Goal: Task Accomplishment & Management: Complete application form

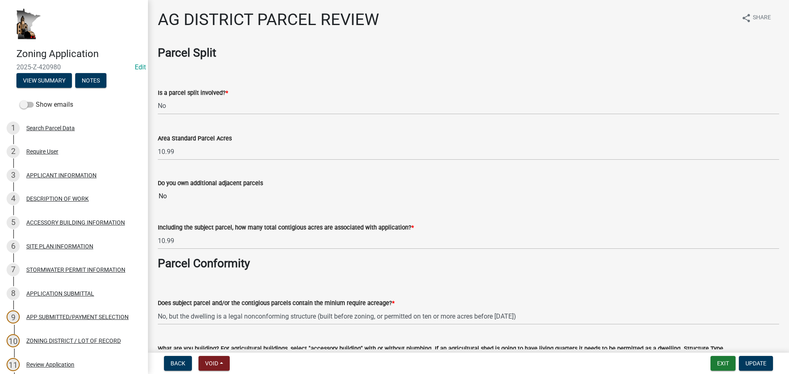
select select "fe23c68f-3976-40fb-92de-7ec6f88d0010"
select select "3b18ef5f-e7ff-4fcf-8156-a91f38410bab"
select select "e720d887-05b7-48e7-b675-04570e4c9f75"
select select "9717a08b-7b03-4d72-87d7-7ef9e9f7ef3b"
select select "c756e23e-ff22-4e58-8178-2621bc441b49"
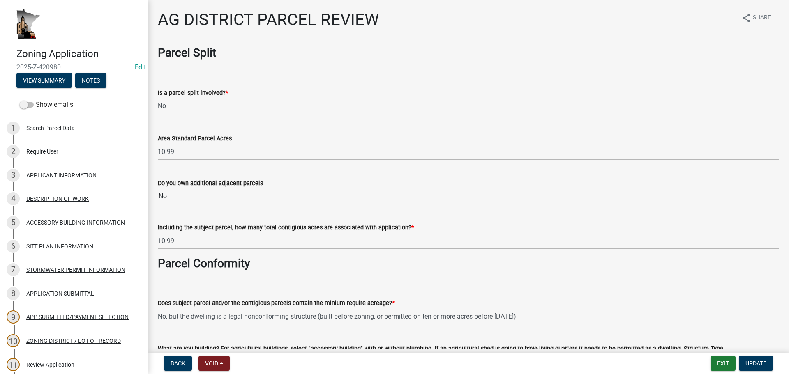
select select "93514e09-9993-4aea-b530-60a9708c3e74"
select select "a045efff-9645-47c6-b046-89cf1e905dd6"
select select "aa1ca06f-8d34-4542-998d-1b6ccdc96445"
select select "f47993c2-143f-42b0-843f-88b20baa7a0f"
select select "010a36e8-78ab-47dd-88f8-ccc0edf139b8"
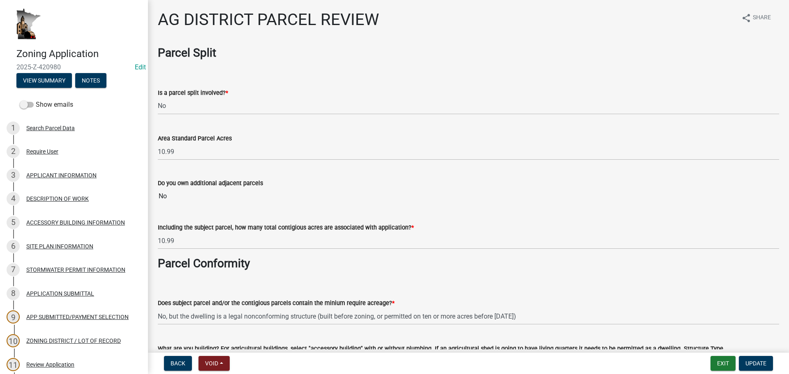
select select "617636dc-6122-45c9-991a-bd8b90cb2b24"
select select "a9ce9e2b-a26e-4782-922d-09df730091ad"
select select "2040f1b6-20ab-401b-9b6f-6f3fd46d4e8e"
select select "6e389f70-961b-4b78-9c47-c422b69289d9"
select select "1e0d970e-6746-4216-b065-d6933a69b3fa"
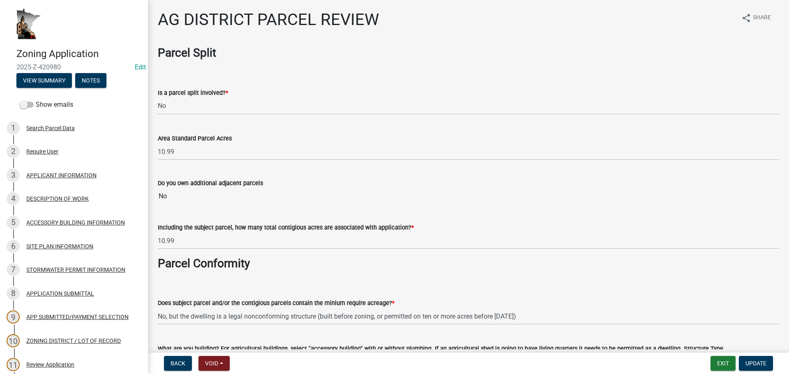
select select "44b75d30-e230-4ce0-8c0f-1ddadfe5cfb2"
select select "6d223645-95f1-4b70-a074-2c09099ea196"
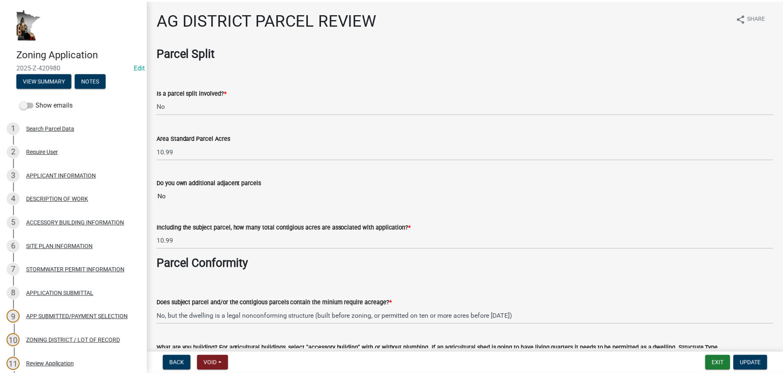
scroll to position [164, 0]
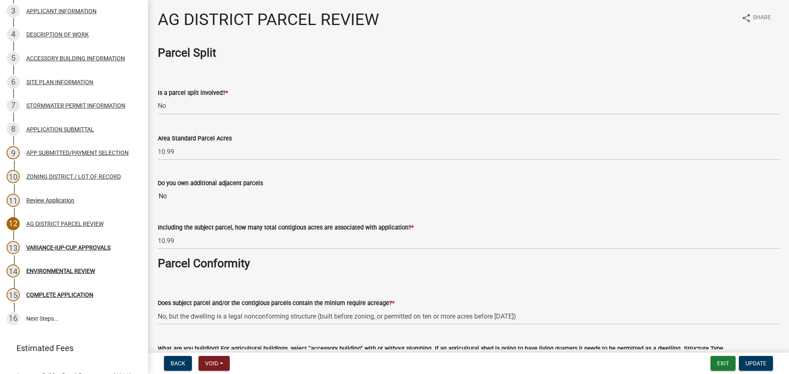
click at [737, 366] on form "Exit Update" at bounding box center [744, 363] width 66 height 15
click at [728, 365] on button "Exit" at bounding box center [723, 363] width 25 height 15
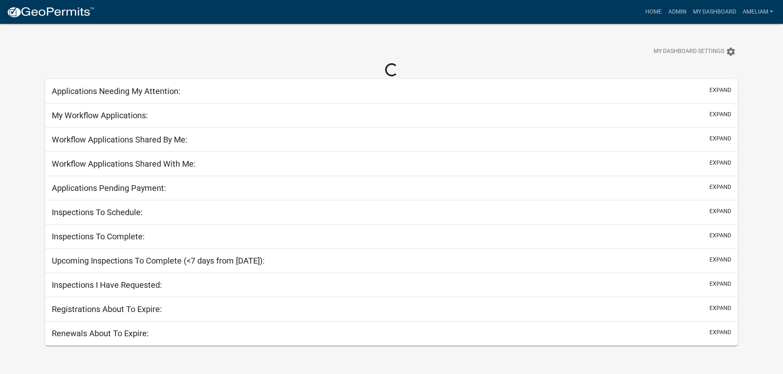
select select "3: 100"
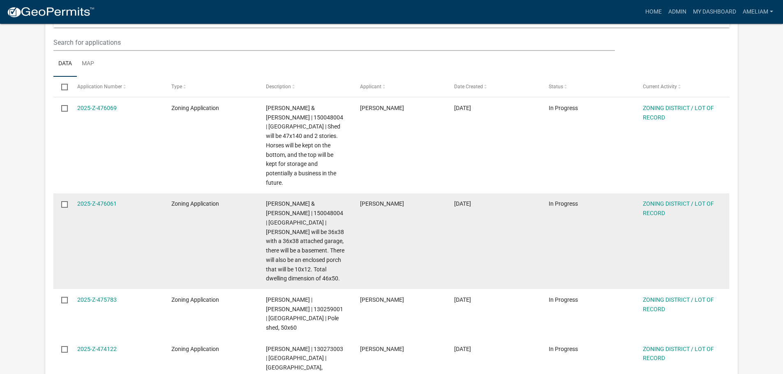
scroll to position [329, 0]
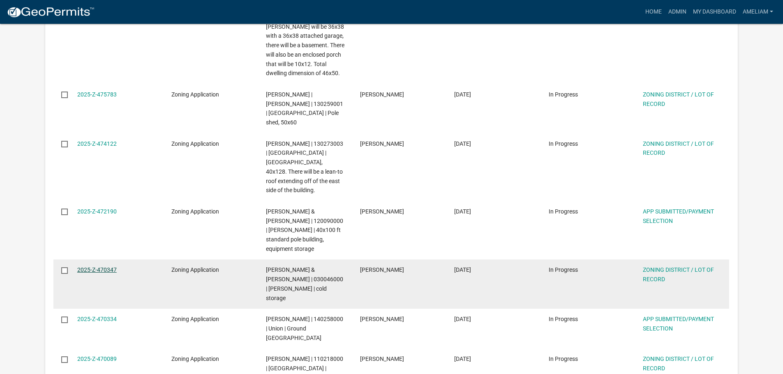
click at [102, 267] on link "2025-Z-470347" at bounding box center [96, 270] width 39 height 7
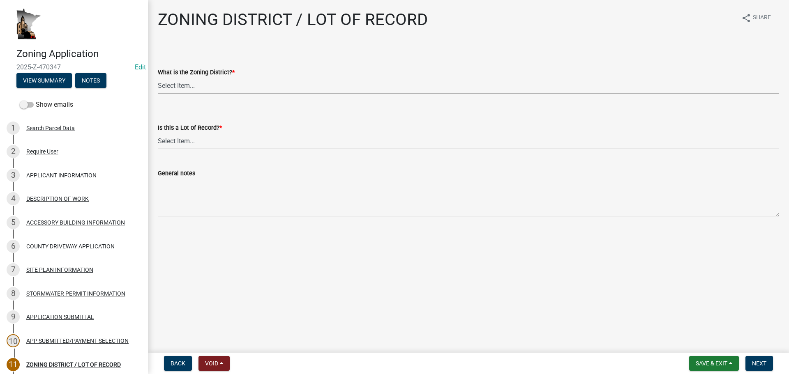
click at [210, 89] on select "Select Item... Agricultural Residential Other" at bounding box center [469, 85] width 622 height 17
click at [158, 77] on select "Select Item... Agricultural Residential Other" at bounding box center [469, 85] width 622 height 17
select select "4e40cecd-d56d-4d3a-a779-2c11c403f329"
click at [214, 145] on select "Select Item... Yes No, or cannot be determined" at bounding box center [469, 141] width 622 height 17
click at [158, 133] on select "Select Item... Yes No, or cannot be determined" at bounding box center [469, 141] width 622 height 17
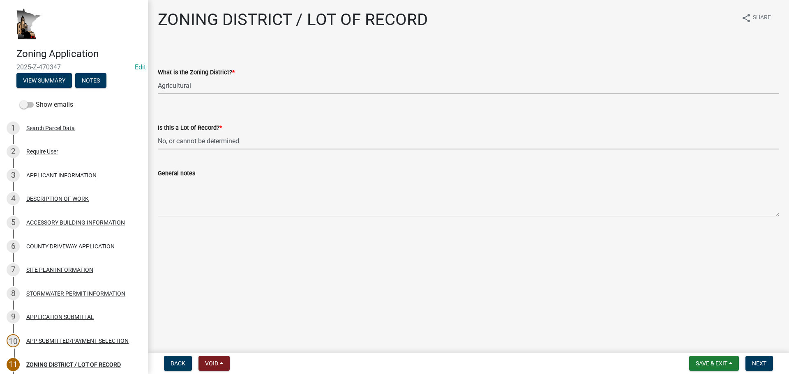
select select "8fe8ed3e-c0e1-408b-96fc-f68303b4ae81"
click at [756, 363] on span "Next" at bounding box center [759, 363] width 14 height 7
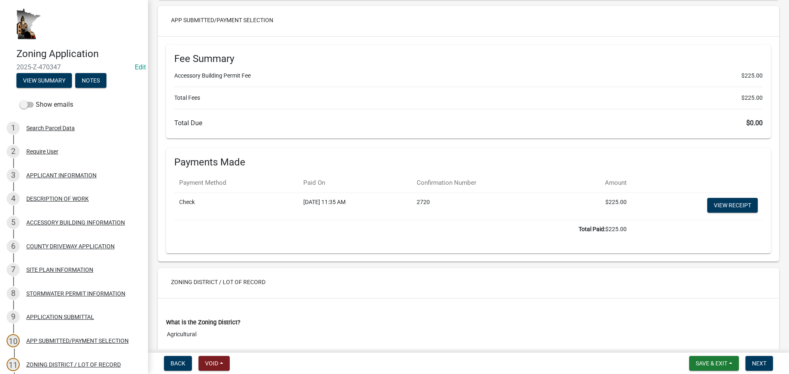
scroll to position [3406, 0]
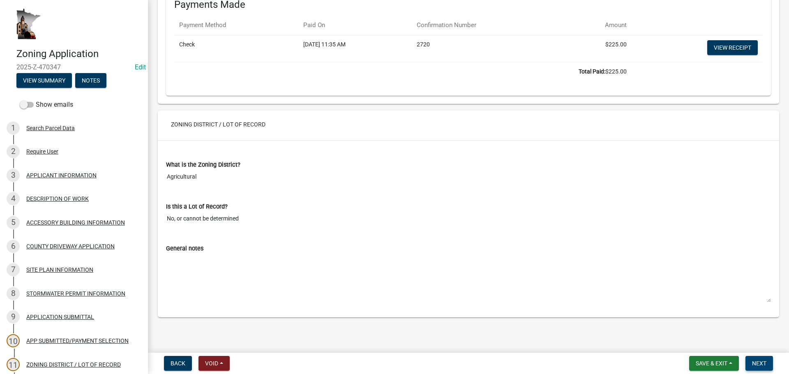
click at [762, 369] on button "Next" at bounding box center [760, 363] width 28 height 15
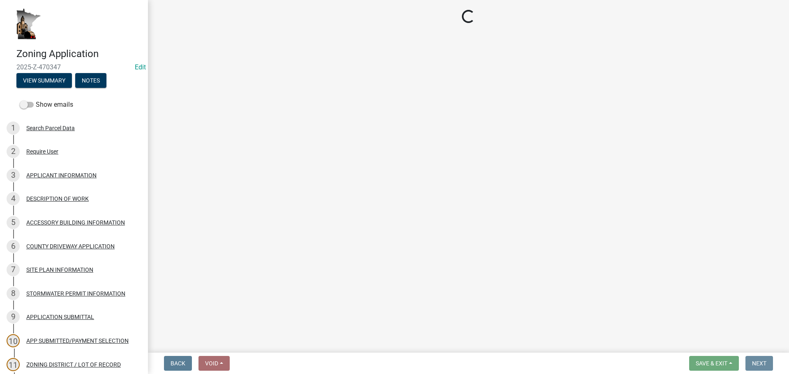
scroll to position [0, 0]
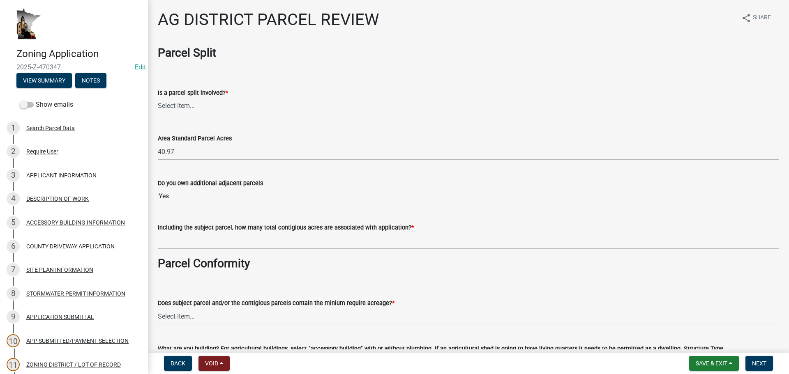
drag, startPoint x: 231, startPoint y: 94, endPoint x: 231, endPoint y: 99, distance: 4.9
click at [231, 97] on div "Is a parcel split involved? *" at bounding box center [469, 93] width 622 height 10
click at [230, 104] on select "Select Item... Yes No" at bounding box center [469, 106] width 622 height 17
click at [158, 98] on select "Select Item... Yes No" at bounding box center [469, 106] width 622 height 17
select select "fe23c68f-3976-40fb-92de-7ec6f88d0010"
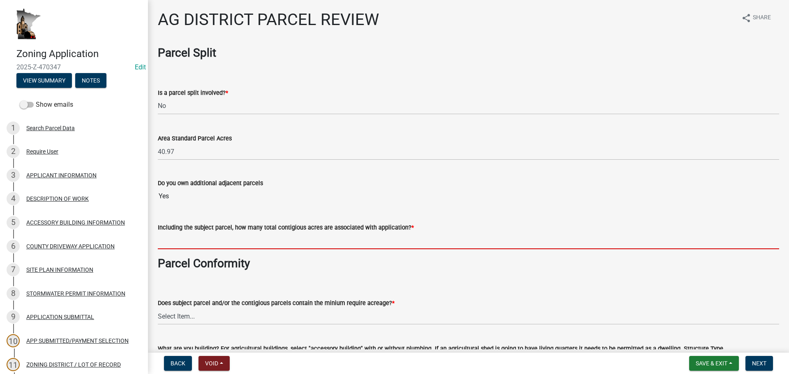
click at [163, 246] on input "text" at bounding box center [469, 241] width 622 height 17
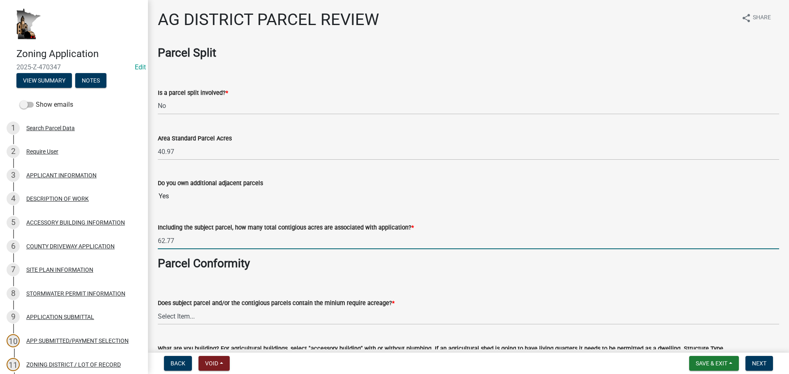
type input "62.77"
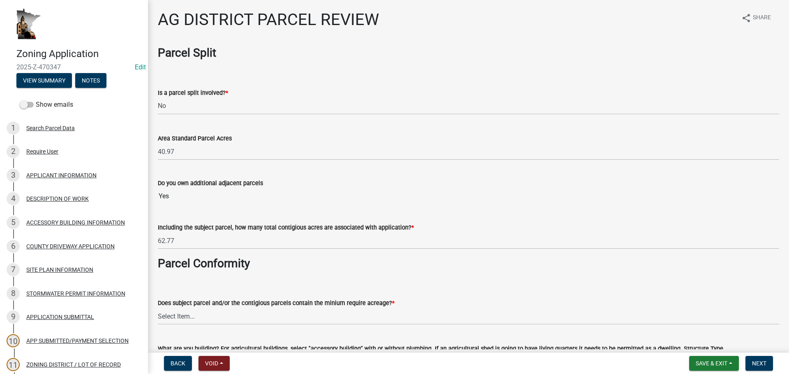
click at [273, 268] on h3 "Parcel Conformity" at bounding box center [469, 264] width 622 height 14
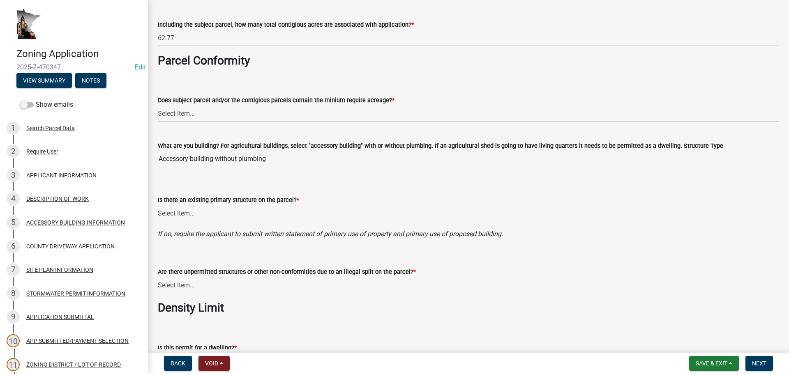
scroll to position [206, 0]
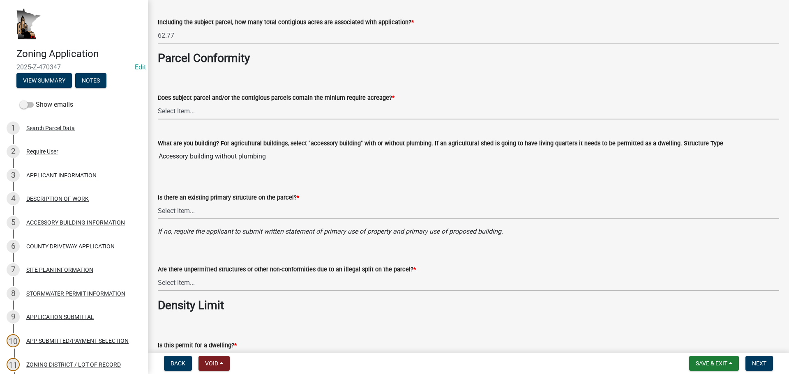
click at [321, 113] on select "Select Item... Yes, for a dwelling, 40 or more acres with one or more acres con…" at bounding box center [469, 111] width 622 height 17
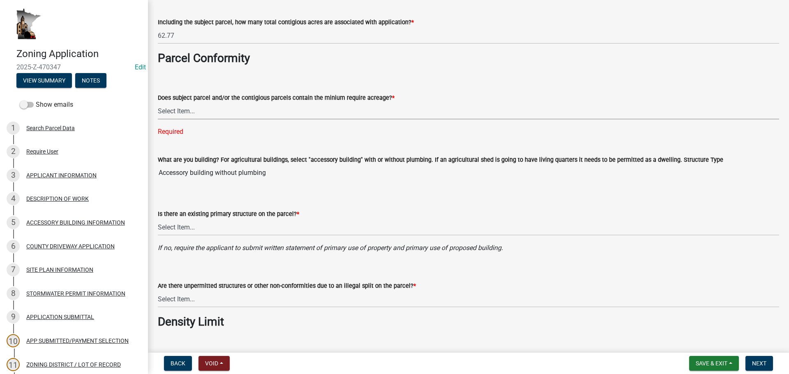
click at [203, 114] on select "Select Item... Yes, for a dwelling, 40 or more acres with one or more acres con…" at bounding box center [469, 111] width 622 height 17
click at [158, 103] on select "Select Item... Yes, for a dwelling, 40 or more acres with one or more acres con…" at bounding box center [469, 111] width 622 height 17
select select "c27f3562-6487-48b9-bb79-d53cdb3b0a36"
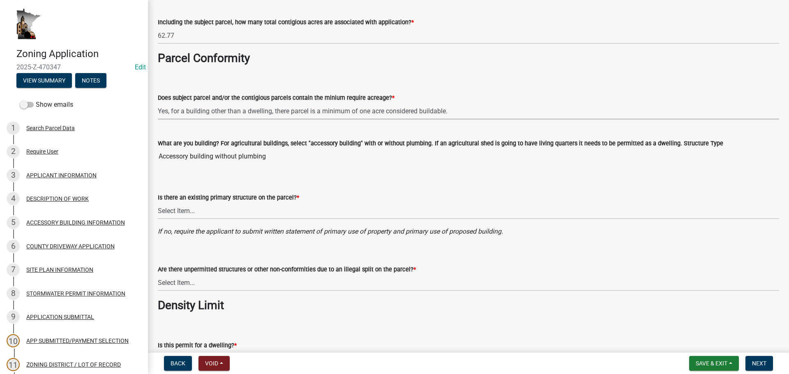
click at [340, 172] on div "Is there an existing primary structure on the parcel? * Select Item... Yes No" at bounding box center [469, 195] width 622 height 48
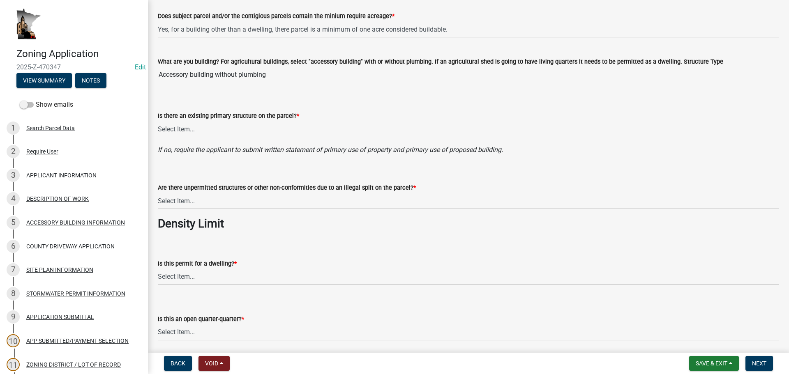
scroll to position [288, 0]
click at [191, 129] on select "Select Item... Yes No" at bounding box center [469, 128] width 622 height 17
click at [158, 120] on select "Select Item... Yes No" at bounding box center [469, 128] width 622 height 17
select select "11f84c91-8ab9-4d12-b3eb-da8ee5526d2f"
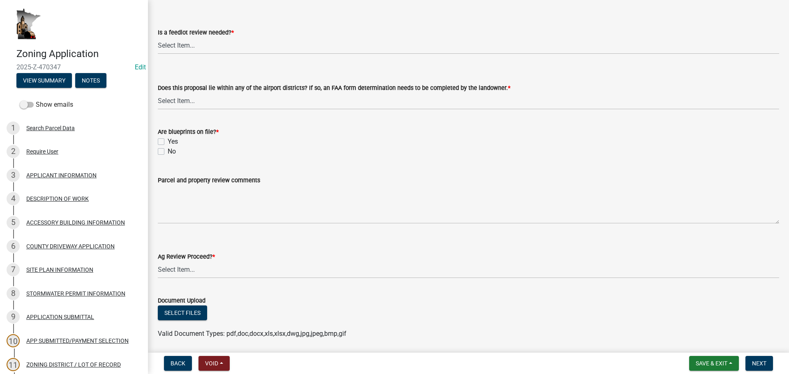
scroll to position [1454, 0]
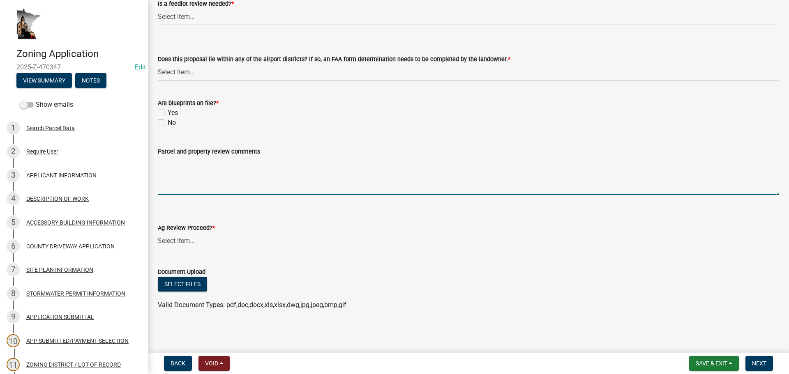
click at [208, 180] on textarea "Parcel and property review comments" at bounding box center [469, 176] width 622 height 39
type textarea "The primary structure is on adjacent parcel, 03.0049.001."
click at [250, 217] on form "Ag Review Proceed? * Select Item... Proceed with review Deny permit at this time" at bounding box center [469, 231] width 622 height 37
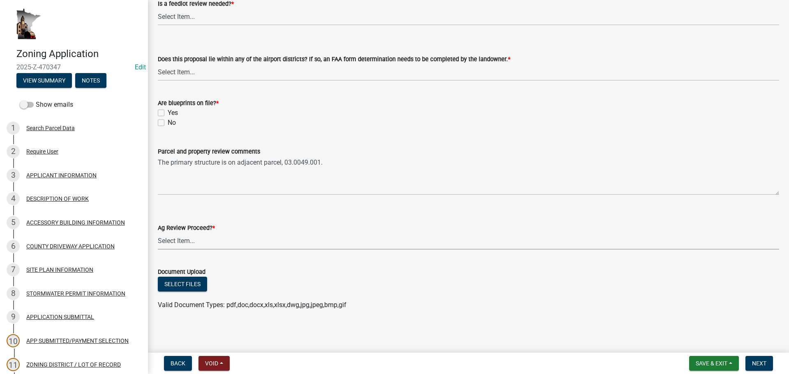
click at [250, 237] on select "Select Item... Proceed with review Deny permit at this time" at bounding box center [469, 241] width 622 height 17
click at [158, 233] on select "Select Item... Proceed with review Deny permit at this time" at bounding box center [469, 241] width 622 height 17
select select "6d223645-95f1-4b70-a074-2c09099ea196"
click at [254, 267] on div "Document Upload" at bounding box center [469, 272] width 622 height 10
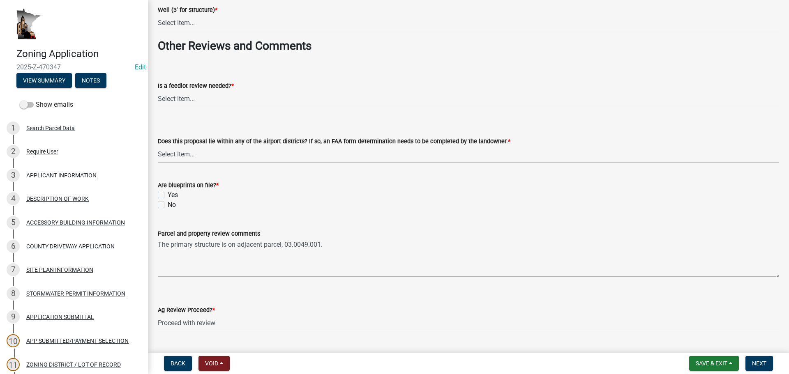
click at [168, 196] on label "Yes" at bounding box center [173, 195] width 10 height 10
click at [168, 196] on input "Yes" at bounding box center [170, 192] width 5 height 5
checkbox input "true"
checkbox input "false"
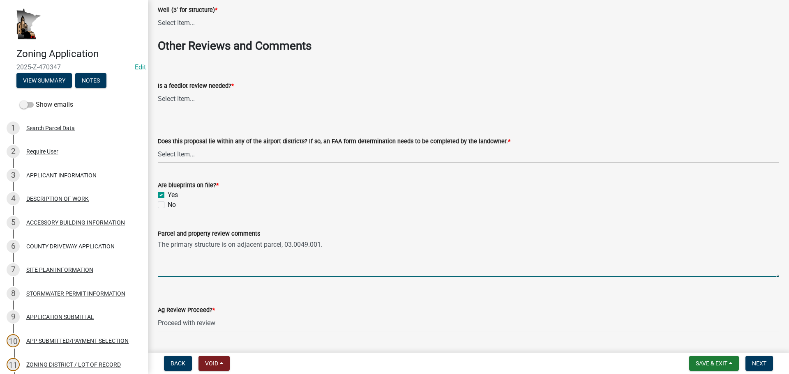
click at [336, 245] on textarea "The primary structure is on adjacent parcel, 03.0049.001." at bounding box center [469, 258] width 622 height 39
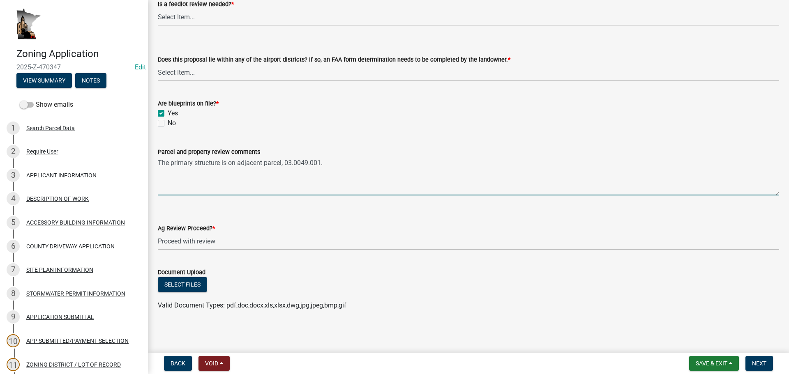
scroll to position [1454, 0]
click at [191, 279] on button "Select files" at bounding box center [182, 284] width 49 height 15
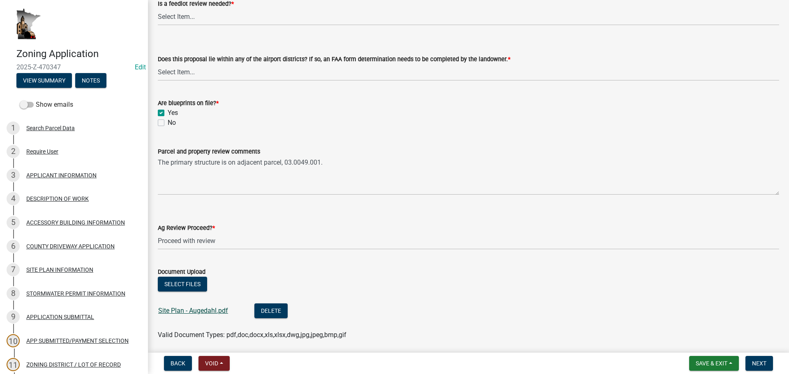
click at [218, 312] on link "Site Plan - Augedahl.pdf" at bounding box center [193, 311] width 70 height 8
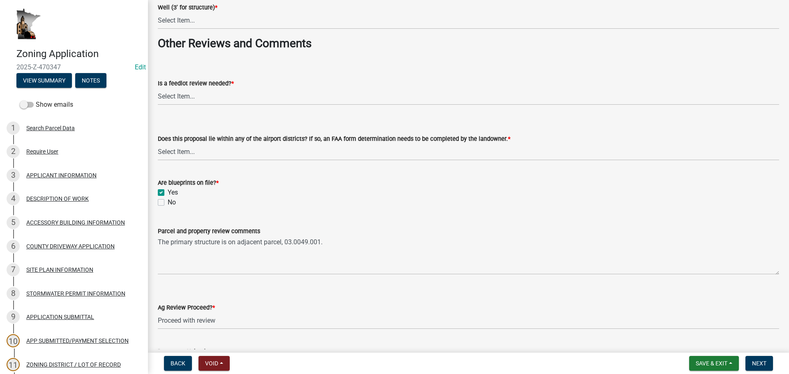
scroll to position [1372, 0]
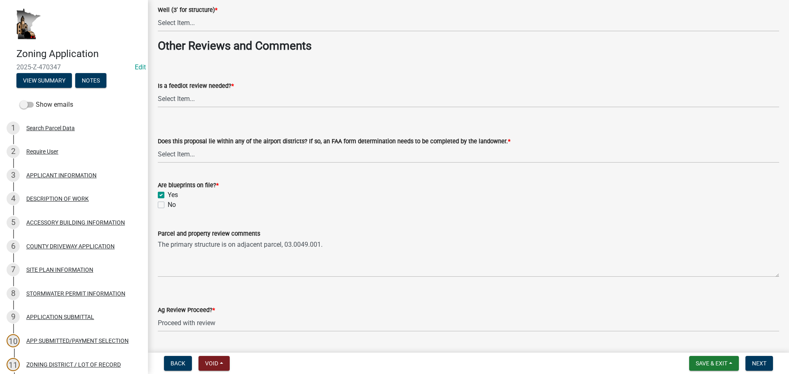
click at [208, 109] on wm-data-entity-input "Is a feedlot review needed? * Select Item... Yes No" at bounding box center [469, 87] width 622 height 55
drag, startPoint x: 213, startPoint y: 98, endPoint x: 223, endPoint y: 107, distance: 13.7
click at [213, 98] on select "Select Item... Yes No" at bounding box center [469, 99] width 622 height 17
click at [158, 91] on select "Select Item... Yes No" at bounding box center [469, 99] width 622 height 17
select select "1e0d970e-6746-4216-b065-d6933a69b3fa"
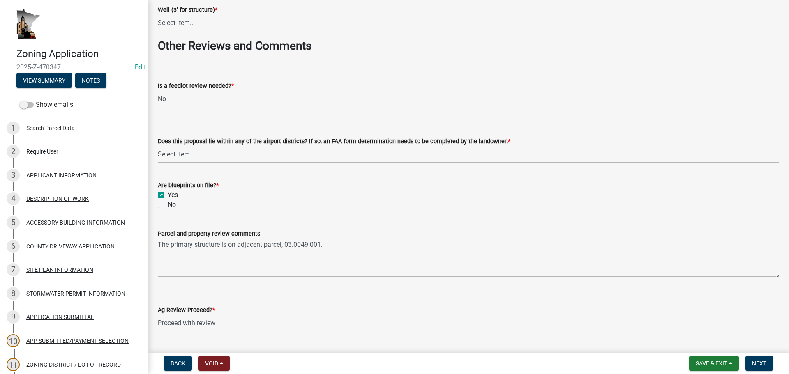
drag, startPoint x: 230, startPoint y: 148, endPoint x: 233, endPoint y: 155, distance: 7.7
click at [231, 148] on select "Select Item... Yes No" at bounding box center [469, 154] width 622 height 17
click at [158, 146] on select "Select Item... Yes No" at bounding box center [469, 154] width 622 height 17
select select "44b75d30-e230-4ce0-8c0f-1ddadfe5cfb2"
click at [456, 232] on div "Parcel and property review comments" at bounding box center [469, 234] width 622 height 10
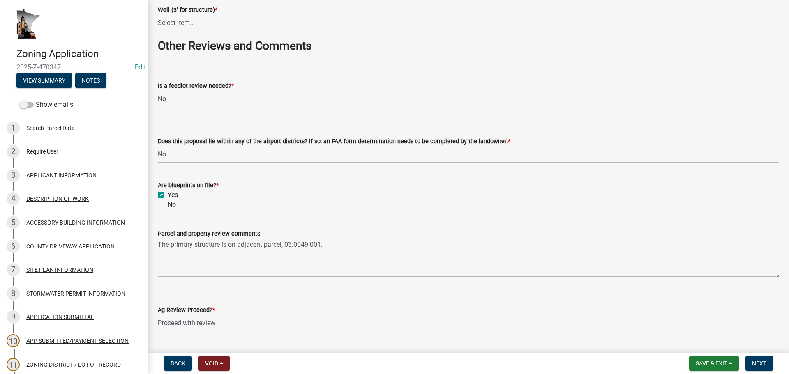
scroll to position [1290, 0]
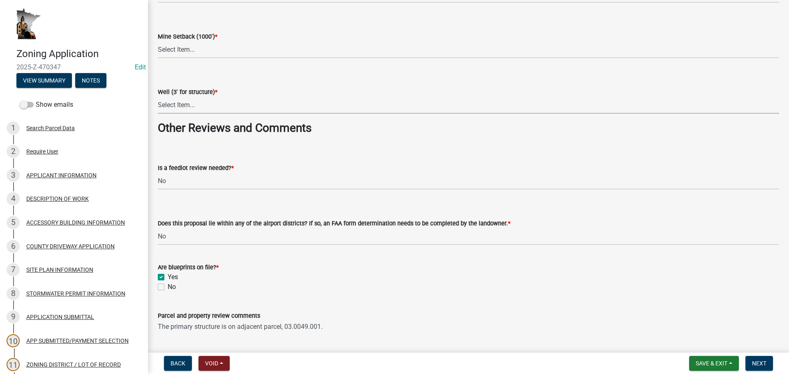
click at [246, 109] on select "Select Item... Yes No N/A" at bounding box center [469, 105] width 622 height 17
click at [158, 97] on select "Select Item... Yes No N/A" at bounding box center [469, 105] width 622 height 17
select select "6e389f70-961b-4b78-9c47-c422b69289d9"
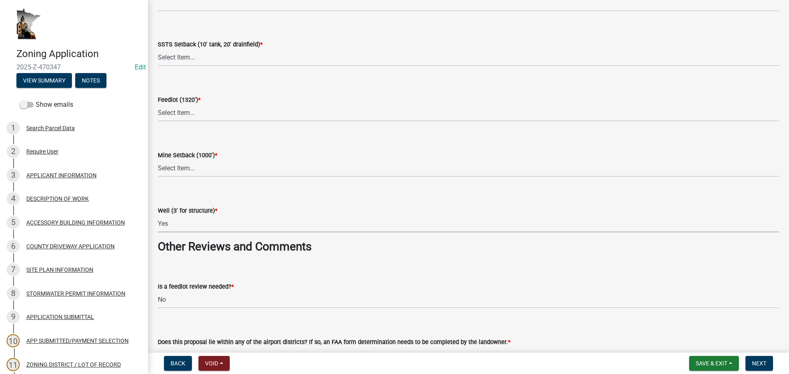
scroll to position [1167, 0]
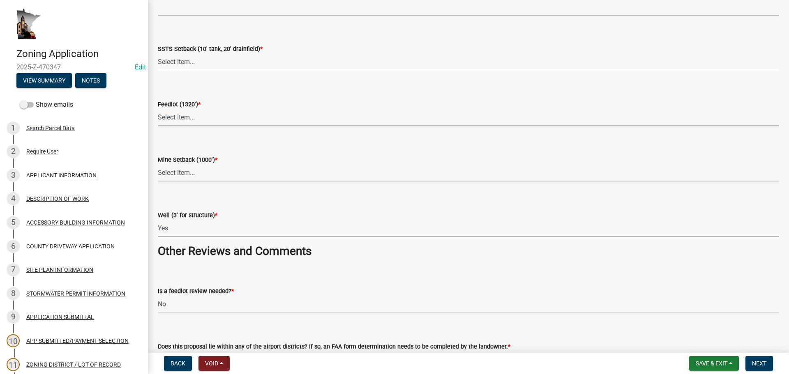
click at [246, 168] on select "Select Item... Yes No N/A" at bounding box center [469, 173] width 622 height 17
click at [158, 165] on select "Select Item... Yes No N/A" at bounding box center [469, 173] width 622 height 17
select select "be49bf27-167c-4383-b137-854eb09e2cec"
click at [198, 114] on select "Select Item... Yes No N/A" at bounding box center [469, 117] width 622 height 17
click at [158, 109] on select "Select Item... Yes No N/A" at bounding box center [469, 117] width 622 height 17
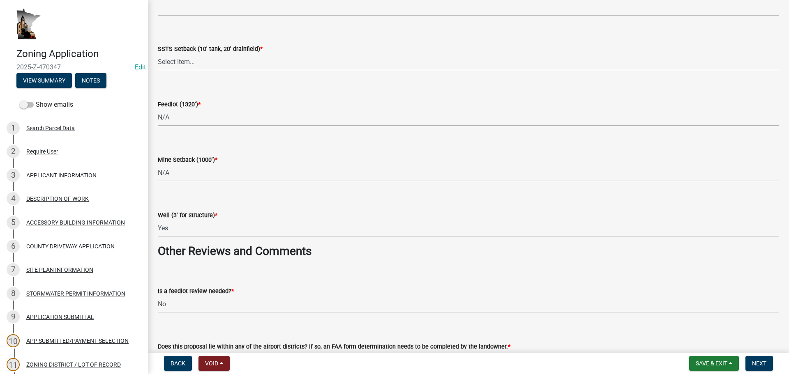
select select "2afcbc7a-ba70-4308-bdab-ed49491d43d0"
click at [245, 88] on div "Feedlot (1320') * Select Item... Yes No N/A" at bounding box center [469, 102] width 622 height 48
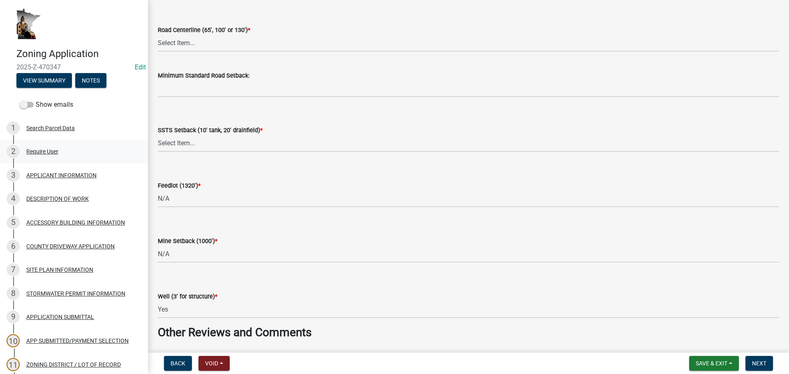
scroll to position [1084, 0]
drag, startPoint x: 192, startPoint y: 144, endPoint x: 188, endPoint y: 152, distance: 9.6
click at [192, 144] on select "Select Item... Yes No N/A" at bounding box center [469, 144] width 622 height 17
click at [158, 136] on select "Select Item... Yes No N/A" at bounding box center [469, 144] width 622 height 17
select select "617636dc-6122-45c9-991a-bd8b90cb2b24"
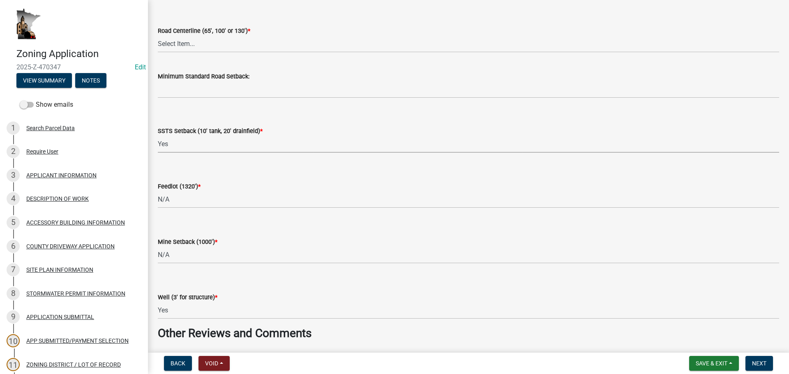
click at [198, 116] on form "SSTS Setback (10' tank, 20' drainfield) * Select Item... Yes No N/A" at bounding box center [469, 134] width 622 height 37
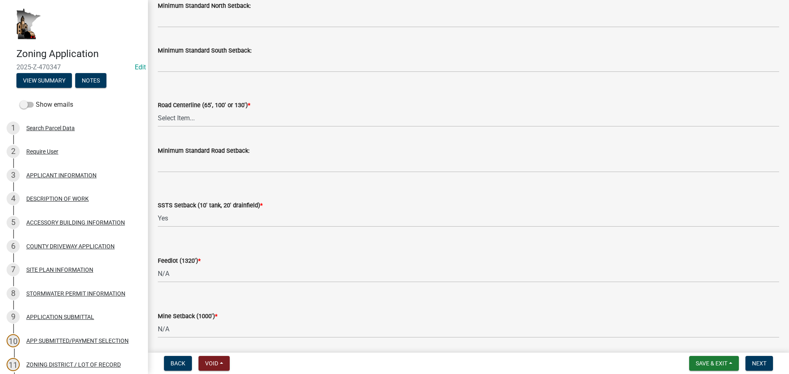
scroll to position [1002, 0]
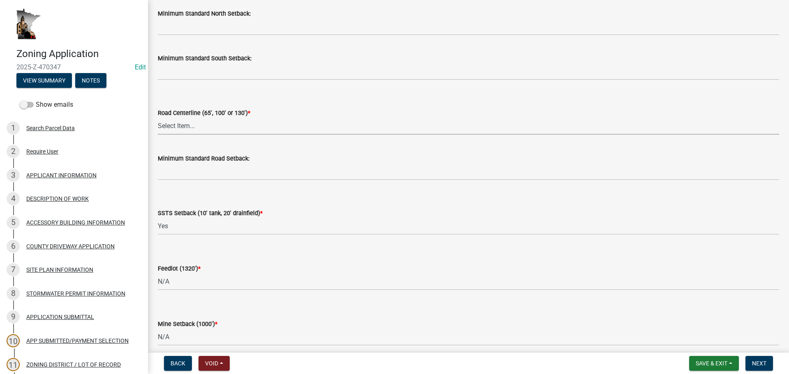
drag, startPoint x: 196, startPoint y: 122, endPoint x: 189, endPoint y: 134, distance: 14.2
click at [196, 122] on select "Select Item... Yes No" at bounding box center [469, 126] width 622 height 17
click at [158, 118] on select "Select Item... Yes No" at bounding box center [469, 126] width 622 height 17
select select "010a36e8-78ab-47dd-88f8-ccc0edf139b8"
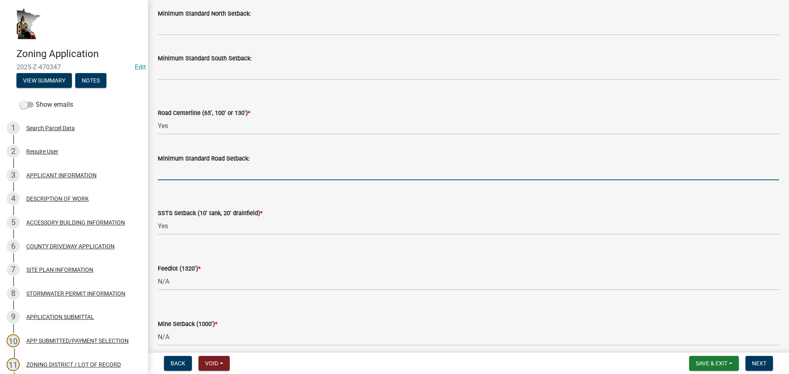
click at [182, 171] on input "Minimum Standard Road Setback:" at bounding box center [469, 172] width 622 height 17
type input "100 ft"
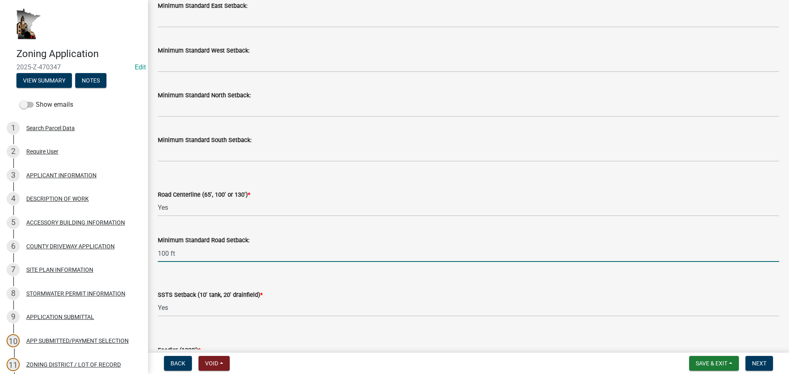
scroll to position [920, 0]
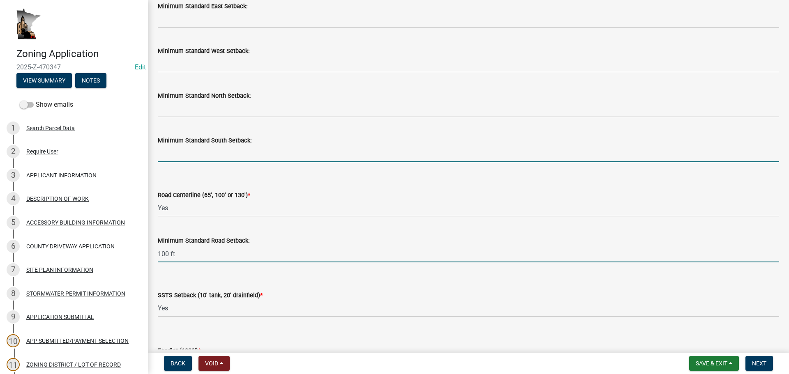
click at [198, 150] on input "Minimum Standard South Setback:" at bounding box center [469, 154] width 622 height 17
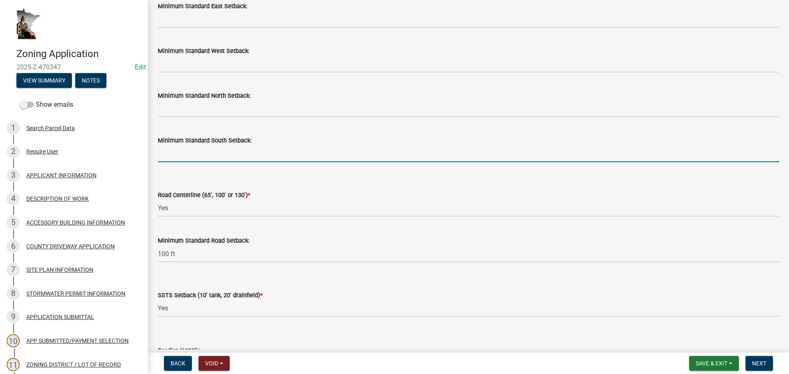
type input "50 ft"
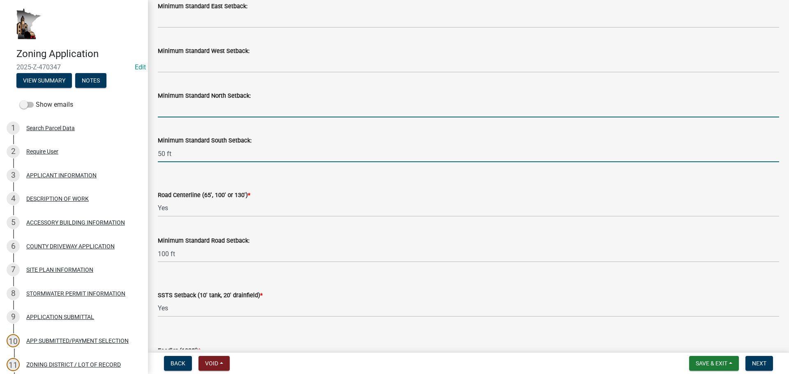
click at [176, 110] on input "Minimum Standard North Setback:" at bounding box center [469, 109] width 622 height 17
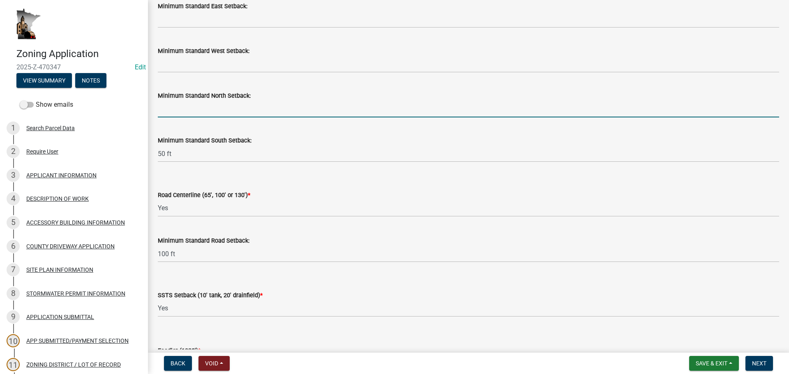
type input "50 ft"
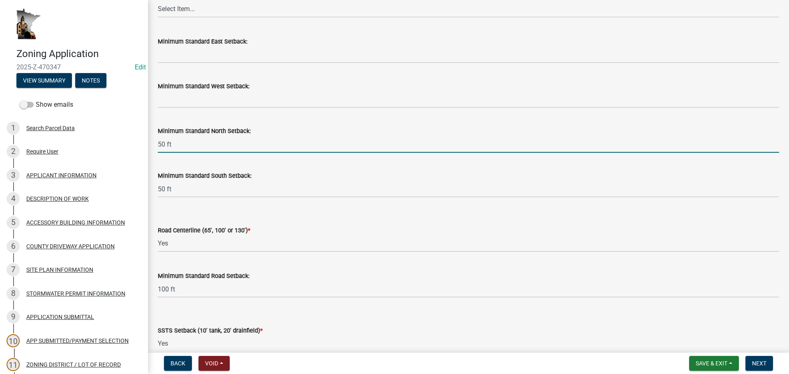
scroll to position [838, 0]
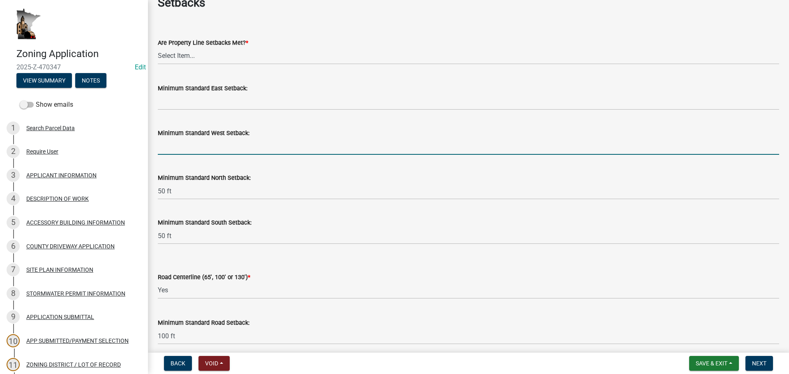
click at [212, 152] on input "Minimum Standard West Setback:" at bounding box center [469, 146] width 622 height 17
type input "50 ft"
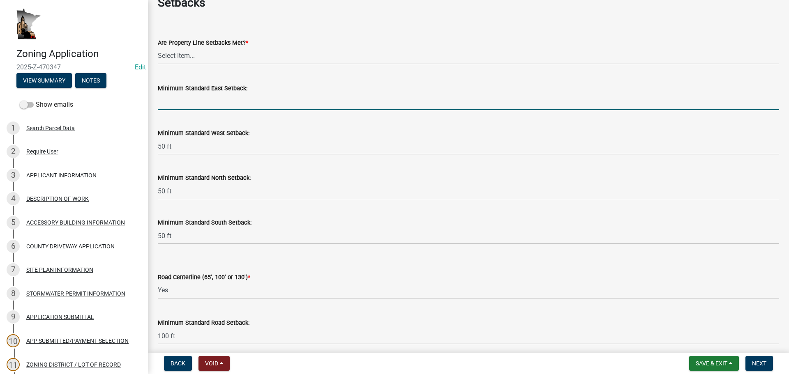
click at [208, 103] on input "Minimum Standard East Setback:" at bounding box center [469, 101] width 622 height 17
type input "50 ft"
click at [215, 78] on div "Minimum Standard East Setback: 50 ft" at bounding box center [469, 91] width 622 height 38
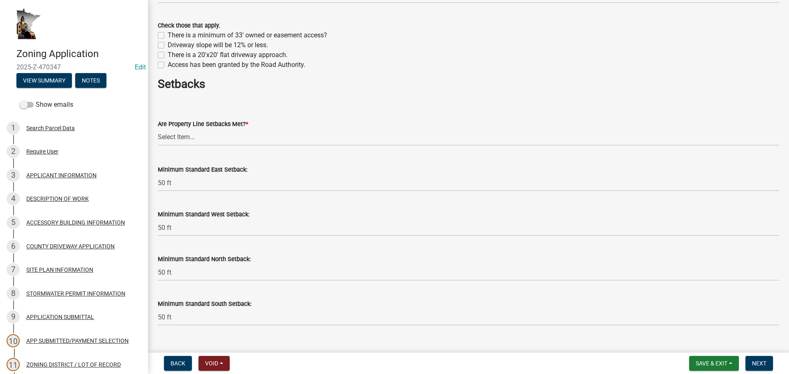
scroll to position [756, 0]
drag, startPoint x: 194, startPoint y: 140, endPoint x: 194, endPoint y: 145, distance: 5.3
click at [194, 140] on select "Select Item... Yes No" at bounding box center [469, 138] width 622 height 17
click at [158, 130] on select "Select Item... Yes No" at bounding box center [469, 138] width 622 height 17
select select "f47993c2-143f-42b0-843f-88b20baa7a0f"
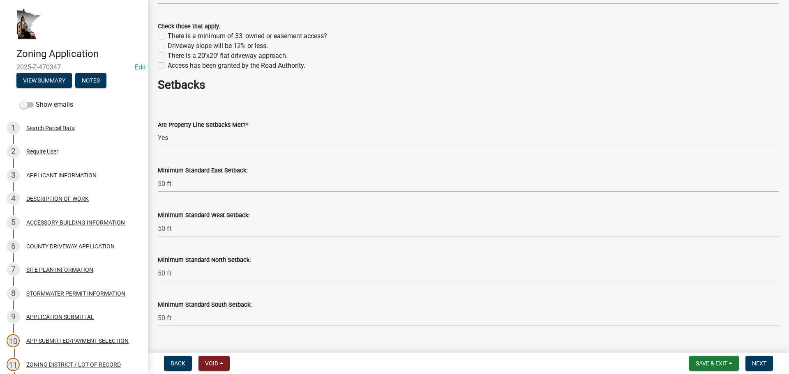
click at [250, 108] on div "Are Property Line Setbacks Met? * Select Item... Yes No" at bounding box center [469, 123] width 622 height 48
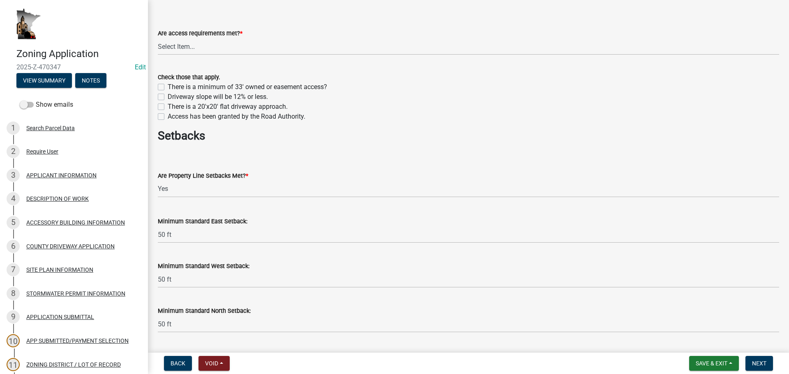
scroll to position [591, 0]
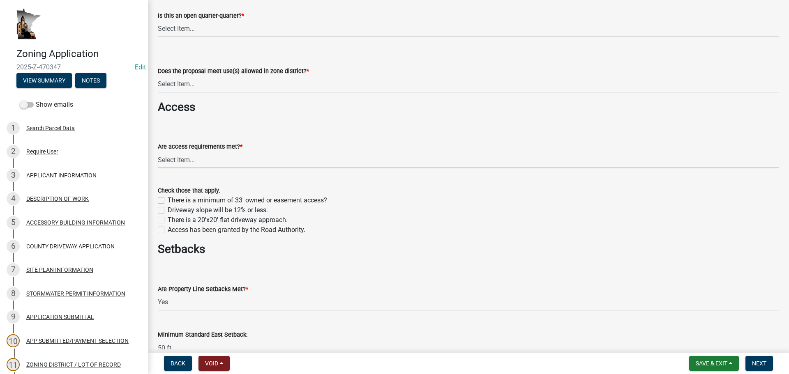
click at [229, 167] on select "Select Item... yes no N/A - No modifications to existing driveway are proposed." at bounding box center [469, 160] width 622 height 17
click at [393, 121] on div "Are access requirements met? * Select Item... yes no N/A - No modifications to …" at bounding box center [469, 144] width 622 height 48
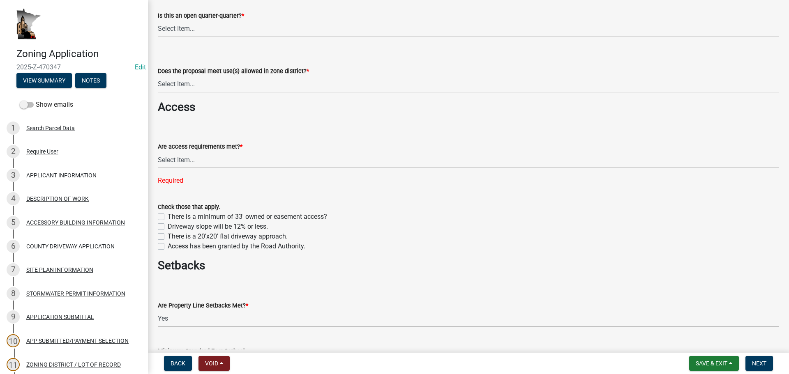
click at [274, 215] on label "There is a minimum of 33' owned or easement access?" at bounding box center [247, 217] width 159 height 10
click at [173, 215] on input "There is a minimum of 33' owned or easement access?" at bounding box center [170, 214] width 5 height 5
checkbox input "true"
checkbox input "false"
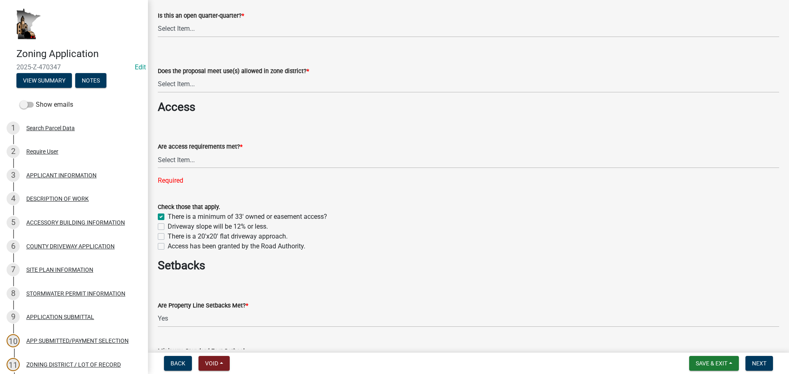
checkbox input "false"
click at [266, 226] on label "Driveway slope will be 12% or less." at bounding box center [218, 227] width 100 height 10
click at [173, 226] on input "Driveway slope will be 12% or less." at bounding box center [170, 224] width 5 height 5
checkbox input "true"
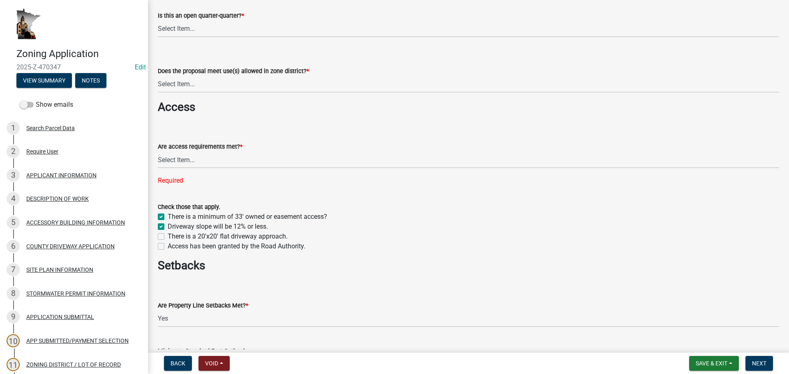
checkbox input "true"
checkbox input "false"
click at [280, 236] on label "There is a 20'x20' flat driveway approach." at bounding box center [228, 237] width 120 height 10
click at [173, 236] on input "There is a 20'x20' flat driveway approach." at bounding box center [170, 234] width 5 height 5
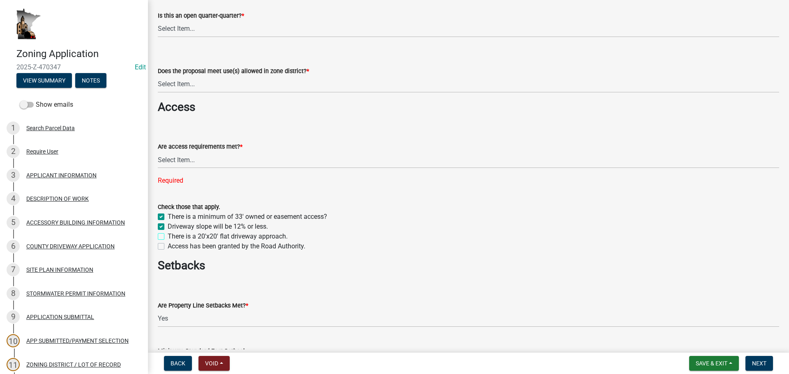
checkbox input "true"
checkbox input "false"
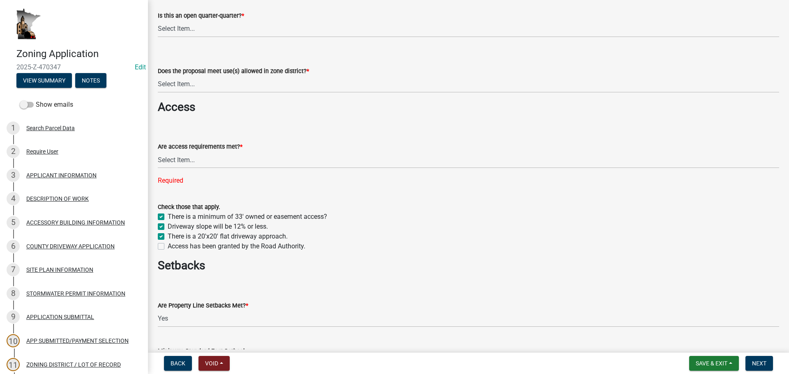
click at [389, 197] on form "Check those that apply. There is a minimum of 33' owned or easement access? Dri…" at bounding box center [469, 221] width 622 height 59
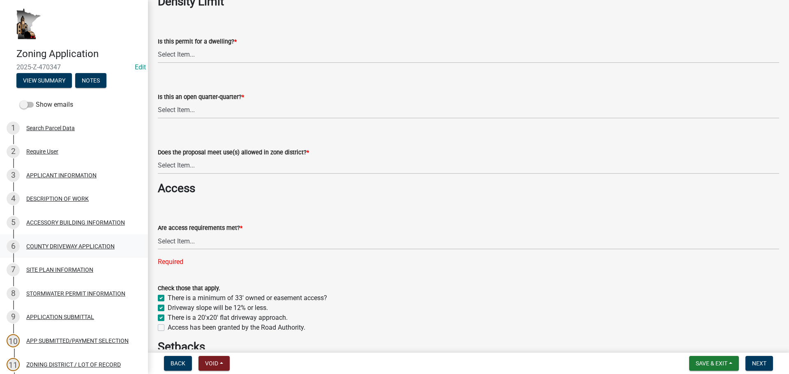
scroll to position [509, 0]
drag, startPoint x: 210, startPoint y: 239, endPoint x: 210, endPoint y: 244, distance: 4.5
click at [210, 239] on select "Select Item... yes no N/A - No modifications to existing driveway are proposed." at bounding box center [469, 242] width 622 height 17
click at [158, 234] on select "Select Item... yes no N/A - No modifications to existing driveway are proposed." at bounding box center [469, 242] width 622 height 17
select select "4125b28f-eff4-4a4f-91ac-a0224d6e09bd"
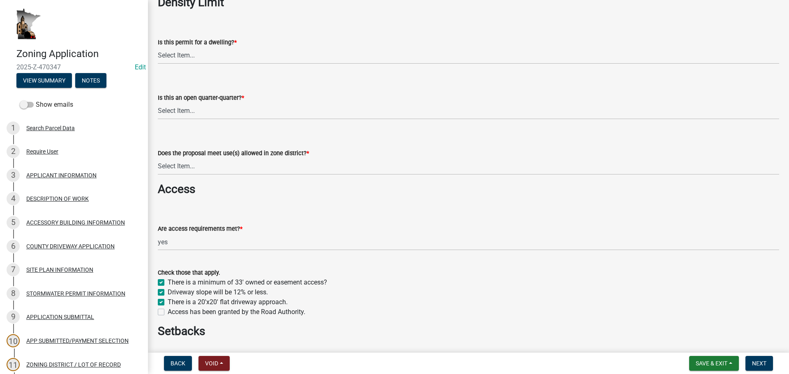
click at [323, 201] on wm-data-entity-input "Access" at bounding box center [469, 193] width 622 height 21
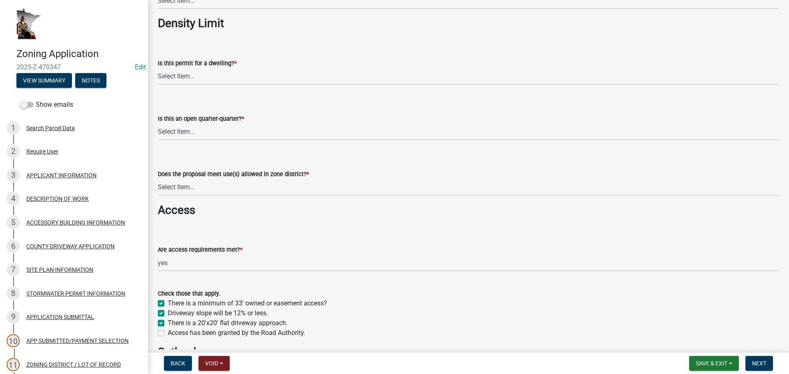
scroll to position [468, 0]
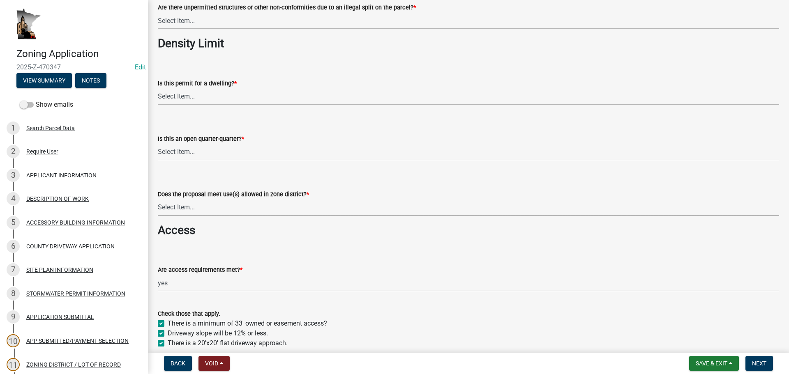
click at [273, 206] on select "Select Item... Yes, permitted use Yes, conditional use Yes, interim use Yes, ac…" at bounding box center [469, 207] width 622 height 17
click at [158, 199] on select "Select Item... Yes, permitted use Yes, conditional use Yes, interim use Yes, ac…" at bounding box center [469, 207] width 622 height 17
select select "a045efff-9645-47c6-b046-89cf1e905dd6"
click at [204, 155] on select "Select Item... Yes No NA" at bounding box center [469, 152] width 622 height 17
click at [158, 144] on select "Select Item... Yes No NA" at bounding box center [469, 152] width 622 height 17
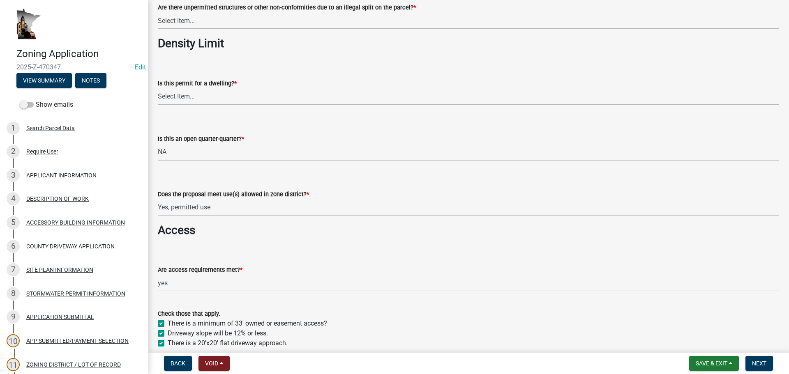
select select "93514e09-9993-4aea-b530-60a9708c3e74"
click at [206, 93] on select "Select Item... Yes No N/A" at bounding box center [469, 96] width 622 height 17
click at [158, 88] on select "Select Item... Yes No N/A" at bounding box center [469, 96] width 622 height 17
drag, startPoint x: 196, startPoint y: 96, endPoint x: 195, endPoint y: 104, distance: 7.9
click at [196, 96] on select "Select Item... Yes No N/A" at bounding box center [469, 96] width 622 height 17
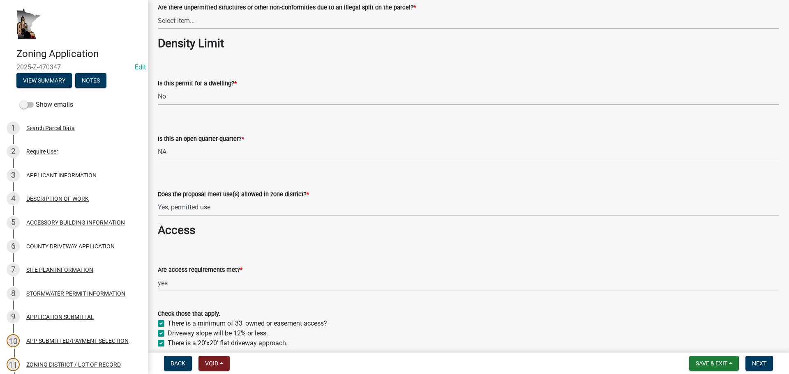
click at [158, 88] on select "Select Item... Yes No N/A" at bounding box center [469, 96] width 622 height 17
select select "c756e23e-ff22-4e58-8178-2621bc441b49"
click at [218, 71] on form "Is this permit for a dwelling? * Select Item... Yes No N/A" at bounding box center [469, 87] width 622 height 37
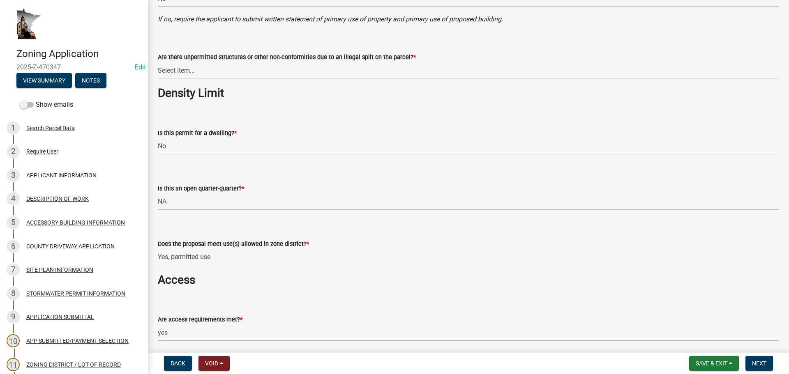
scroll to position [344, 0]
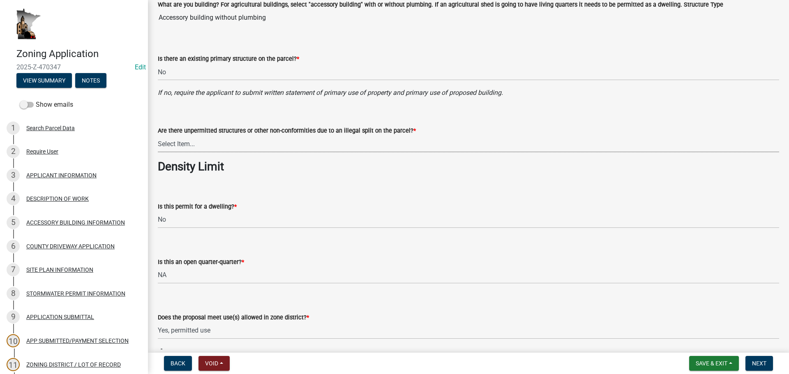
click at [245, 145] on select "Select Item... Yes No" at bounding box center [469, 144] width 622 height 17
click at [158, 136] on select "Select Item... Yes No" at bounding box center [469, 144] width 622 height 17
select select "3e342f75-9fb1-4b8c-bbeb-47cfa96347ca"
click at [247, 117] on form "Are there unpermitted structures or other non-conformities due to an illegal sp…" at bounding box center [469, 134] width 622 height 37
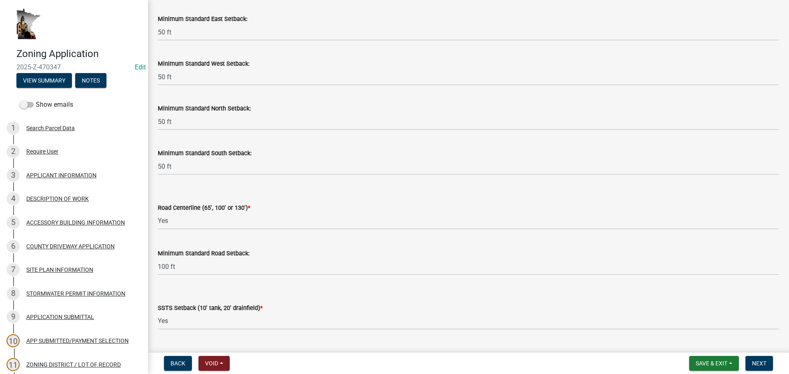
scroll to position [920, 0]
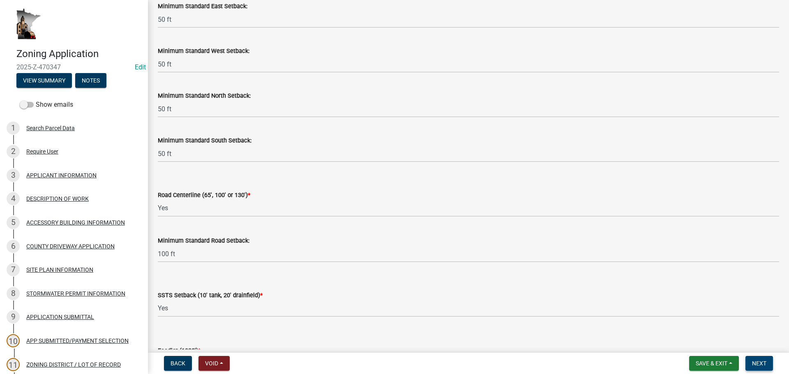
click at [757, 361] on span "Next" at bounding box center [759, 363] width 14 height 7
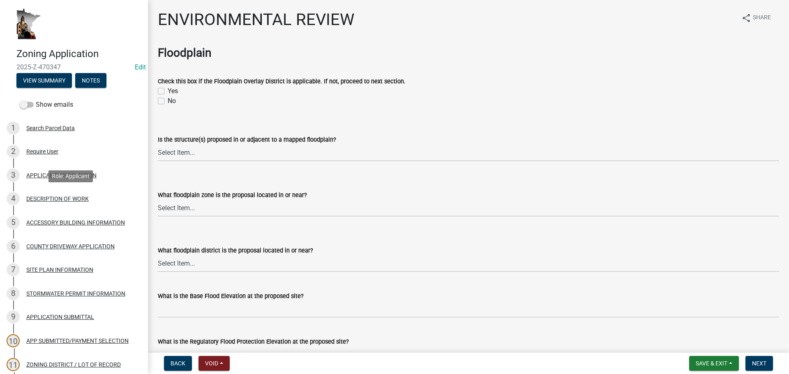
click at [65, 198] on div "DESCRIPTION OF WORK" at bounding box center [57, 199] width 62 height 6
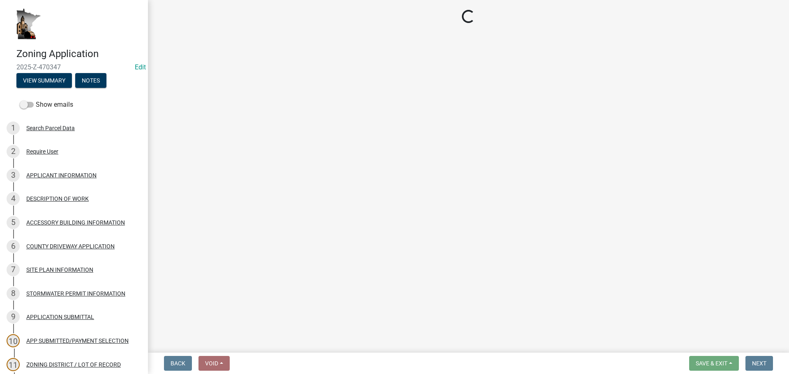
select select "d5c4c3d5-0e01-416f-8471-05b912159bd9"
select select "6fa3780f-5db1-4692-8b38-e5e5a086efc1"
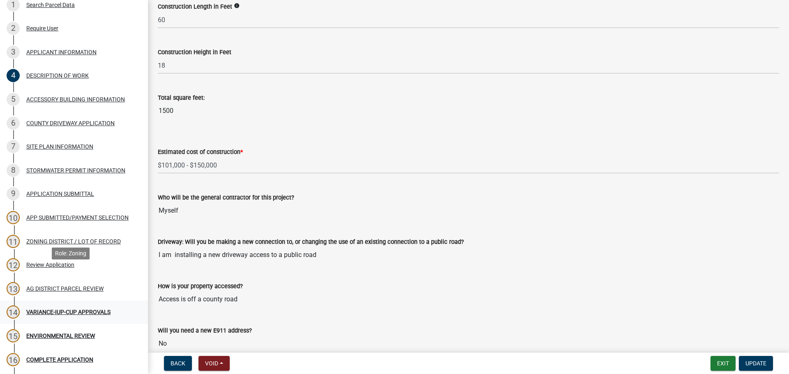
scroll to position [221, 0]
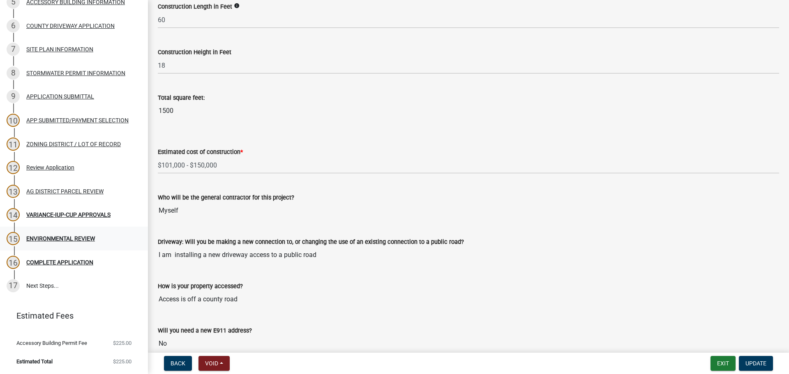
click at [57, 237] on div "ENVIRONMENTAL REVIEW" at bounding box center [60, 239] width 69 height 6
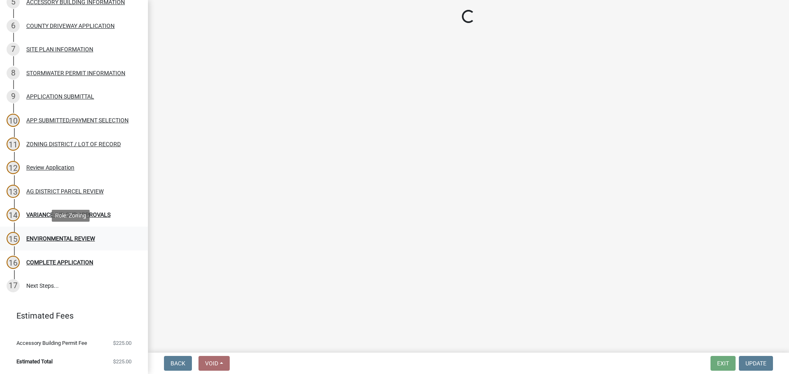
scroll to position [0, 0]
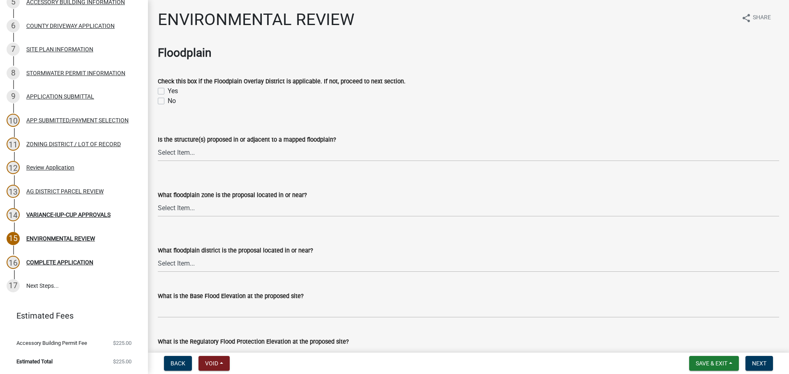
click at [168, 90] on label "Yes" at bounding box center [173, 91] width 10 height 10
click at [168, 90] on input "Yes" at bounding box center [170, 88] width 5 height 5
checkbox input "true"
checkbox input "false"
click at [178, 147] on select "Select Item... Yes No" at bounding box center [469, 153] width 622 height 17
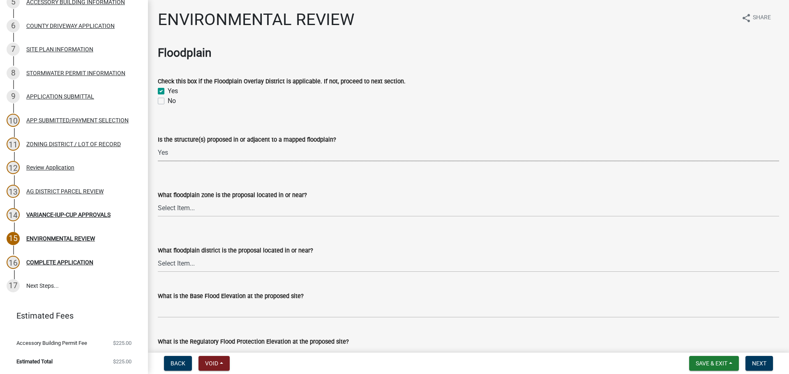
click at [158, 145] on select "Select Item... Yes No" at bounding box center [469, 153] width 622 height 17
select select "9a1932d2-d115-417f-b034-646df085a164"
click at [176, 213] on select "Select Item... A AE X (shaded)" at bounding box center [469, 208] width 622 height 17
click at [158, 200] on select "Select Item... A AE X (shaded)" at bounding box center [469, 208] width 622 height 17
select select "2ea08b90-504d-4eb7-a8cb-c132f09b7b19"
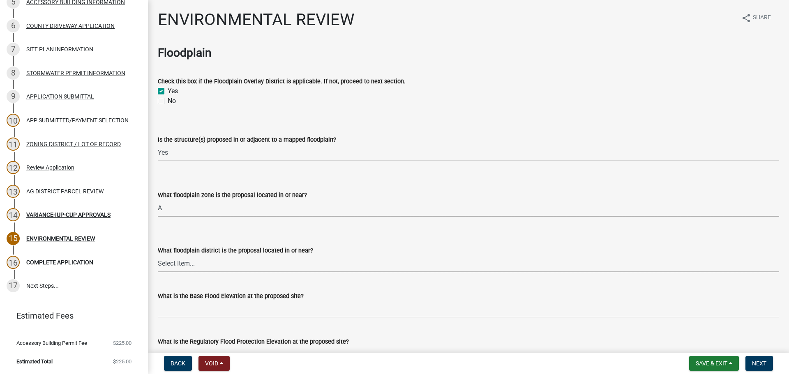
click at [225, 263] on select "Select Item... Floodway Flood Fringe General Floodplain" at bounding box center [469, 264] width 622 height 17
click at [158, 256] on select "Select Item... Floodway Flood Fringe General Floodplain" at bounding box center [469, 264] width 622 height 17
select select "1d7e6482-2af7-4242-81a2-9aefc54aa9aa"
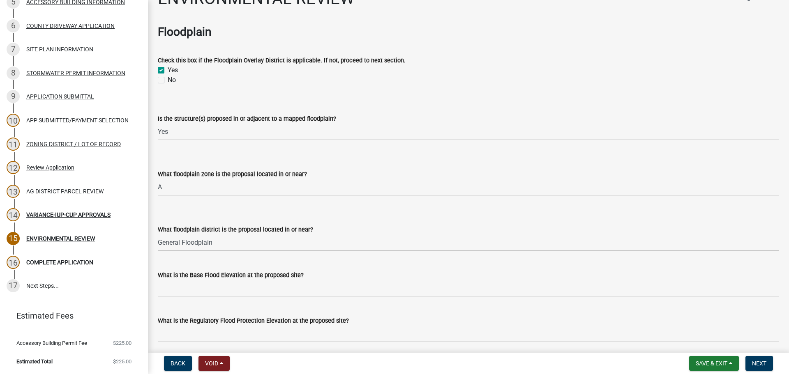
scroll to position [41, 0]
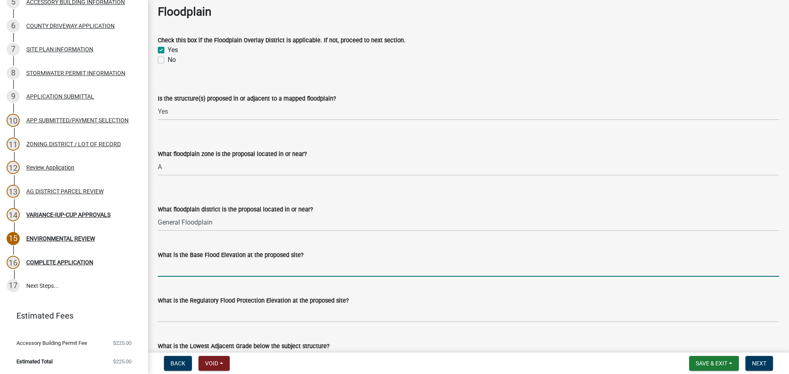
click at [220, 266] on input "text" at bounding box center [469, 268] width 622 height 17
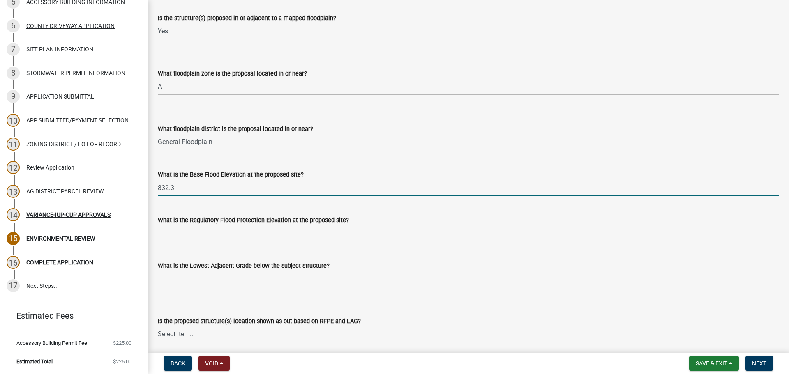
scroll to position [123, 0]
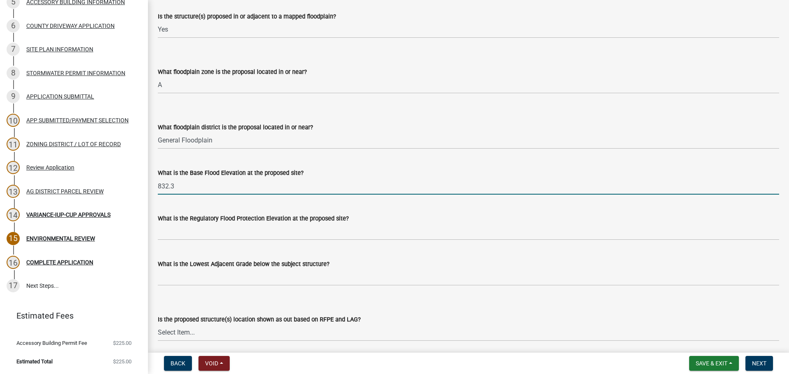
type input "832.3"
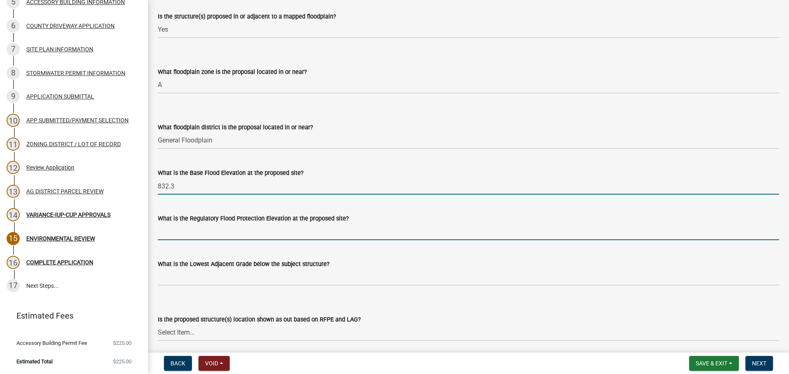
click at [226, 228] on input "text" at bounding box center [469, 232] width 622 height 17
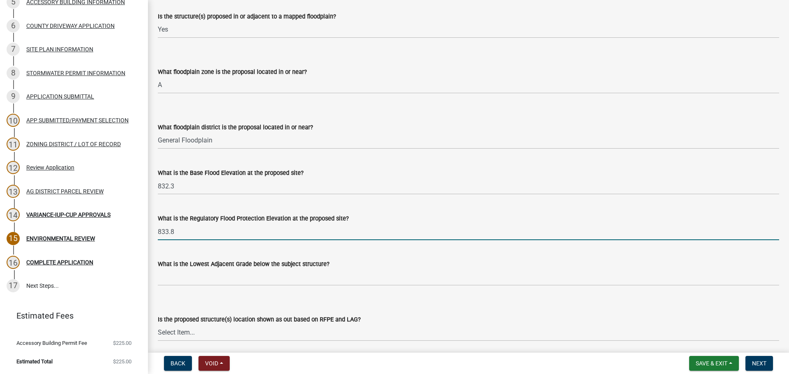
type input "833.8"
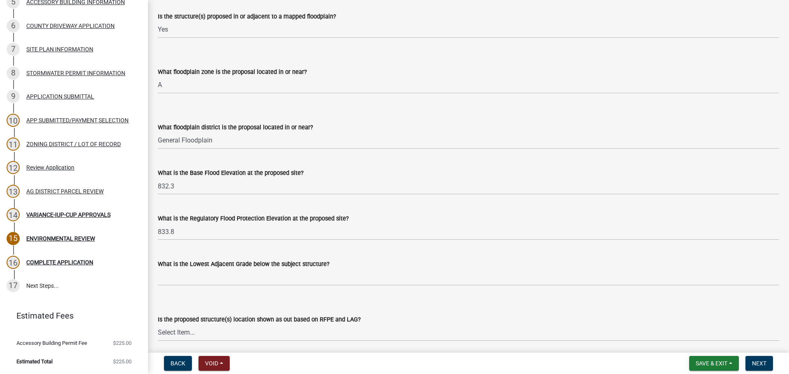
click at [196, 304] on div "Is the proposed structure(s) location shown as out based on RFPE and LAG? Selec…" at bounding box center [469, 317] width 622 height 48
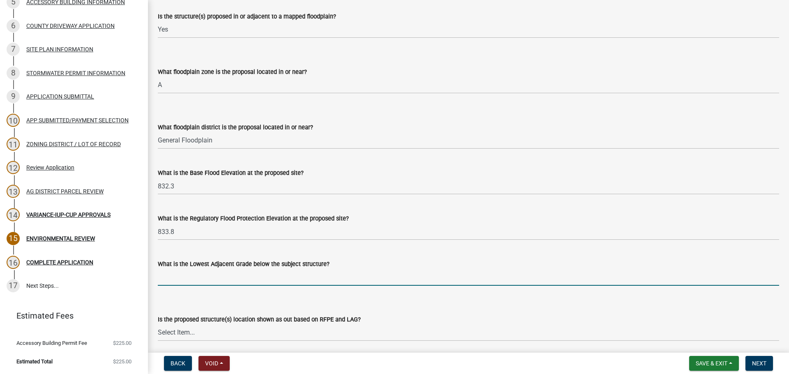
click at [209, 280] on input "text" at bounding box center [469, 277] width 622 height 17
type input "832.8"
click at [402, 303] on div "Is the proposed structure(s) location shown as out based on RFPE and LAG? Selec…" at bounding box center [469, 317] width 622 height 48
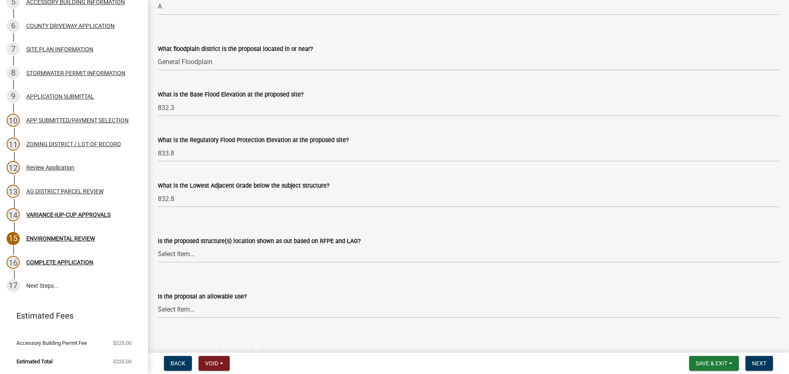
scroll to position [206, 0]
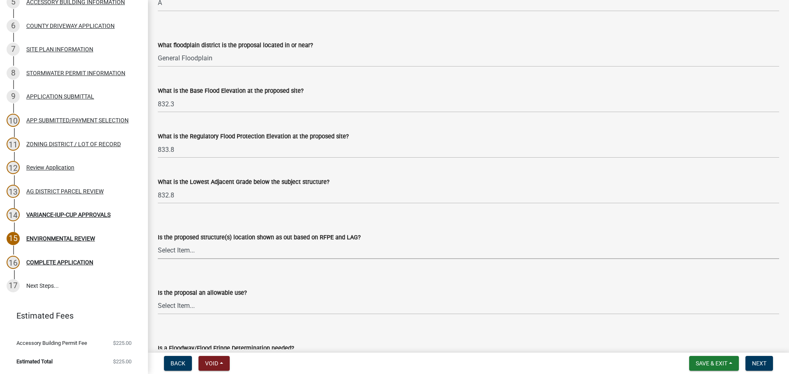
click at [186, 255] on select "Select Item... Yes No N/A" at bounding box center [469, 251] width 622 height 17
click at [158, 243] on select "Select Item... Yes No N/A" at bounding box center [469, 251] width 622 height 17
select select "63298e81-b485-4ec2-add0-5a57395b5ac5"
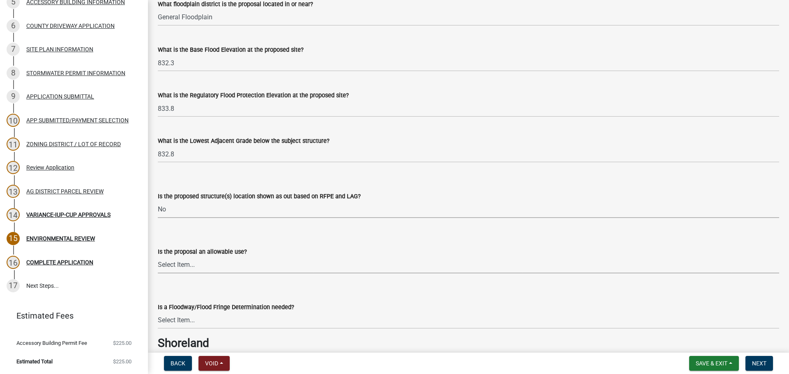
click at [235, 273] on select "Select Item... NA, proposed location is determined to be outside of floodplain …" at bounding box center [469, 265] width 622 height 17
click at [158, 257] on select "Select Item... NA, proposed location is determined to be outside of floodplain …" at bounding box center [469, 265] width 622 height 17
select select "fa0c1678-a57f-4d2d-8bc5-b8401fa3fa3b"
click at [298, 301] on form "Is a Floodway/Flood Fringe Determination needed? Select Item... Yes No NA" at bounding box center [469, 311] width 622 height 37
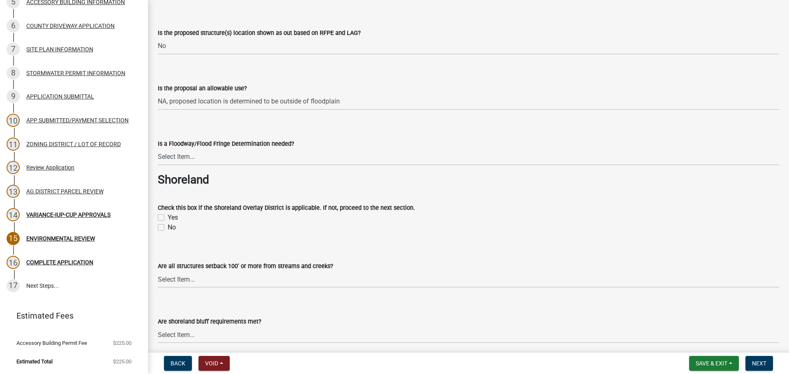
scroll to position [411, 0]
click at [243, 158] on select "Select Item... Yes No NA" at bounding box center [469, 156] width 622 height 17
click at [158, 148] on select "Select Item... Yes No NA" at bounding box center [469, 156] width 622 height 17
select select "8e0a01f6-ccf1-46e0-a05b-186ef6c8a445"
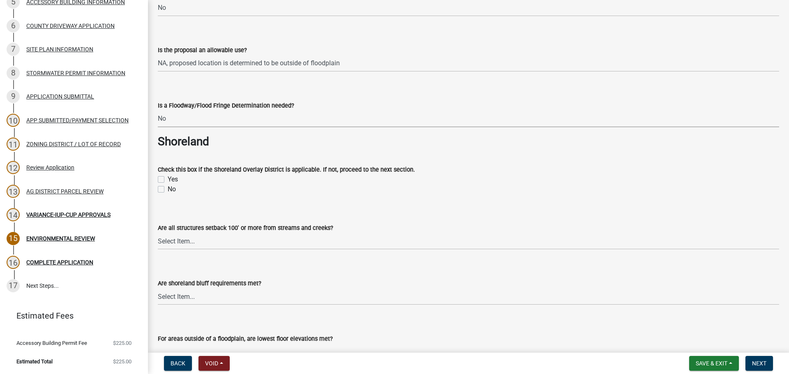
scroll to position [493, 0]
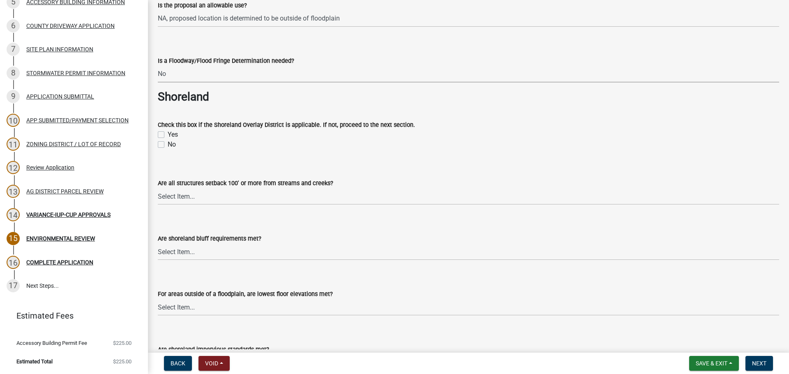
click at [168, 134] on label "Yes" at bounding box center [173, 135] width 10 height 10
click at [168, 134] on input "Yes" at bounding box center [170, 132] width 5 height 5
checkbox input "true"
checkbox input "false"
click at [168, 134] on label "Yes" at bounding box center [173, 135] width 10 height 10
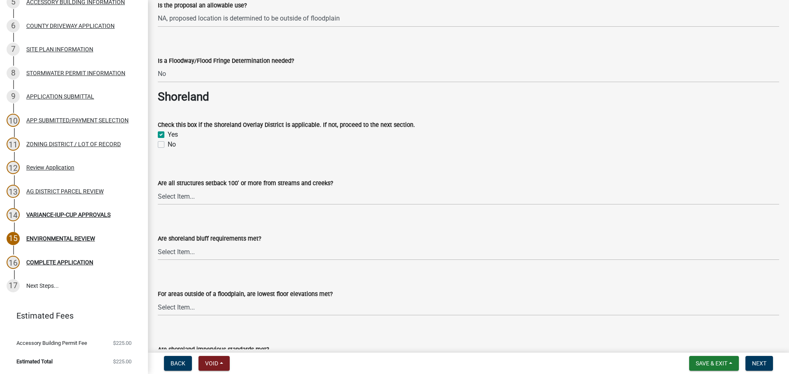
click at [168, 134] on input "Yes" at bounding box center [170, 132] width 5 height 5
checkbox input "false"
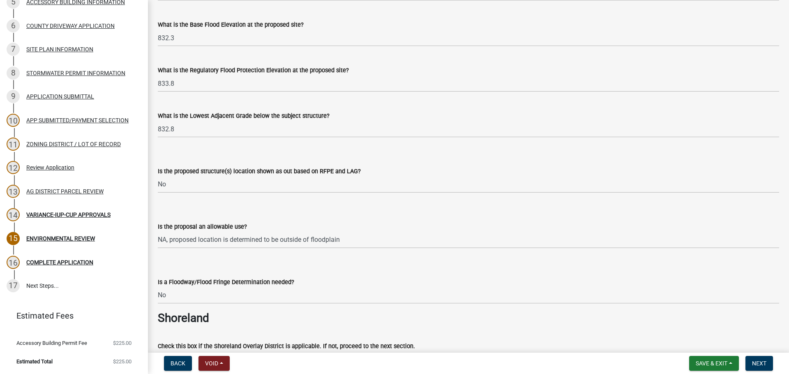
scroll to position [411, 0]
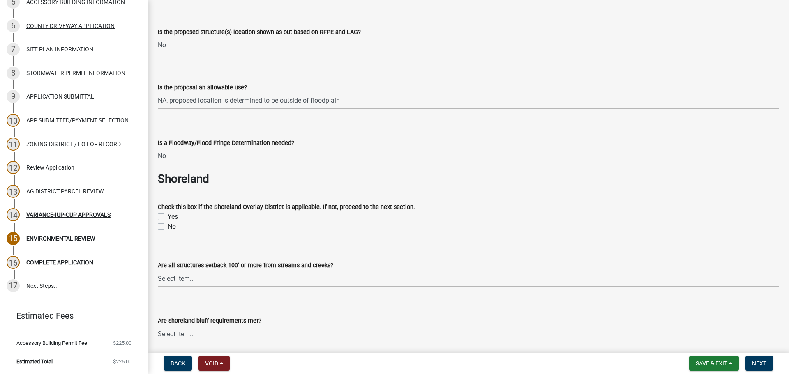
click at [168, 229] on label "No" at bounding box center [172, 227] width 8 height 10
click at [168, 227] on input "No" at bounding box center [170, 224] width 5 height 5
checkbox input "true"
checkbox input "false"
checkbox input "true"
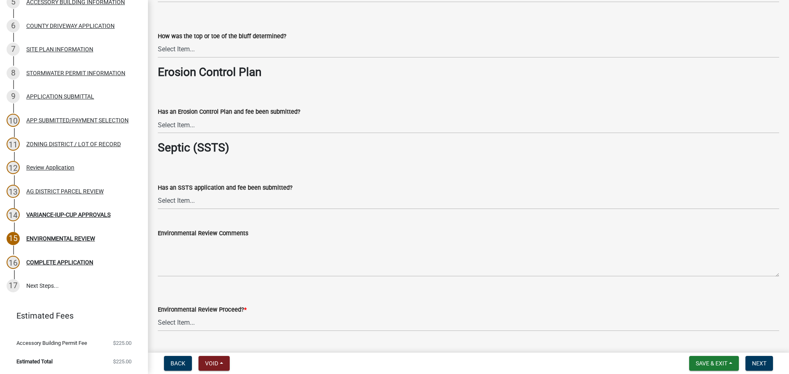
scroll to position [1356, 0]
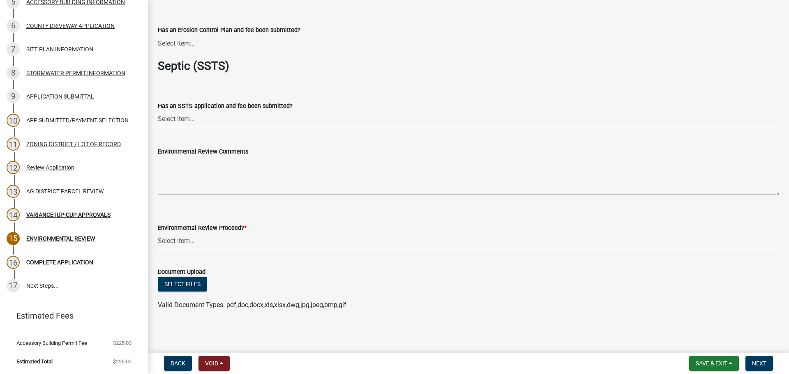
click at [270, 201] on wm-data-entity-input "Environmental Review Comments" at bounding box center [469, 168] width 622 height 67
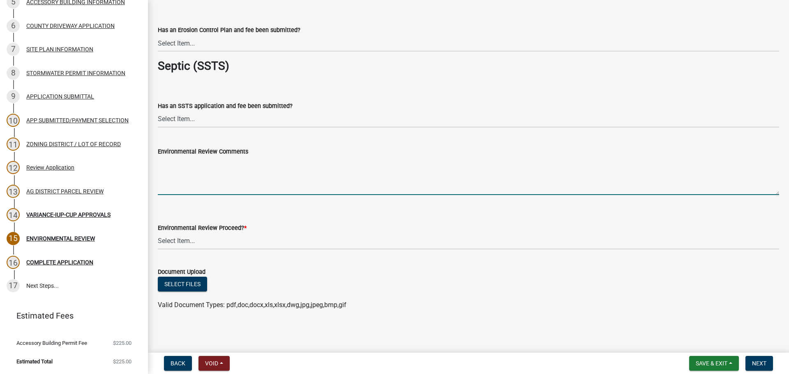
click at [273, 191] on textarea "Environmental Review Comments" at bounding box center [469, 176] width 622 height 39
type textarea "This is floodplain but it is not a public water so no shoreland."
click at [194, 120] on select "Select Item... Yes No This project does not require SSTS" at bounding box center [469, 119] width 622 height 17
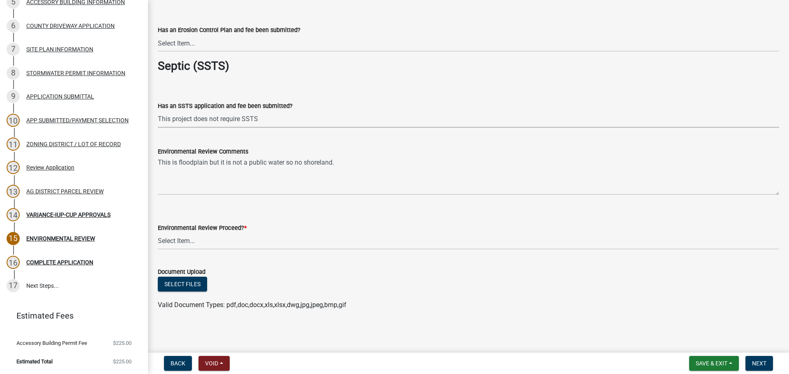
click at [158, 111] on select "Select Item... Yes No This project does not require SSTS" at bounding box center [469, 119] width 622 height 17
select select "cc045de0-ead4-414c-a886-12e51f2bc4aa"
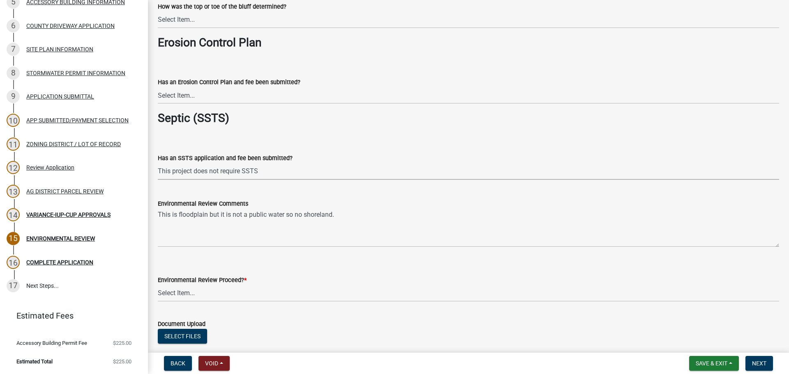
scroll to position [1274, 0]
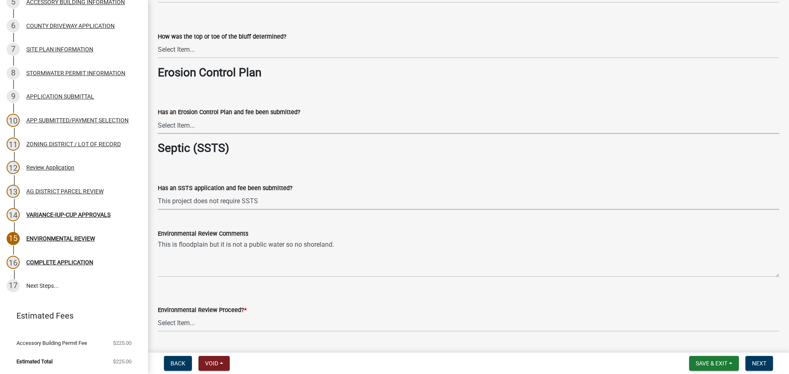
click at [248, 130] on select "Select Item... Yes No Application does not require an Erosion Control Plan" at bounding box center [469, 125] width 622 height 17
click at [158, 117] on select "Select Item... Yes No Application does not require an Erosion Control Plan" at bounding box center [469, 125] width 622 height 17
select select "c0fe89da-e6be-4440-b09b-6bf401eca5d4"
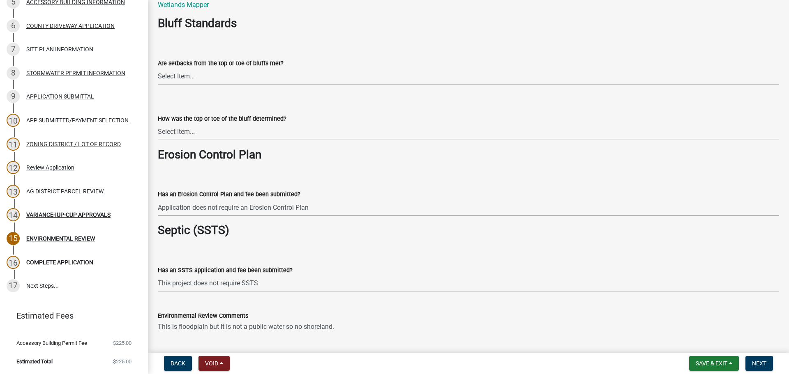
click at [275, 121] on label "How was the top or toe of the bluff determined?" at bounding box center [222, 119] width 129 height 6
click at [275, 124] on select "Select Item... A break in slope was visually observed A 50' line segment was us…" at bounding box center [469, 132] width 622 height 17
click at [273, 126] on select "Select Item... A break in slope was visually observed A 50' line segment was us…" at bounding box center [469, 132] width 622 height 17
click at [158, 124] on select "Select Item... A break in slope was visually observed A 50' line segment was us…" at bounding box center [469, 132] width 622 height 17
select select "32538aac-6b8c-4188-bd52-8c62054b7e7b"
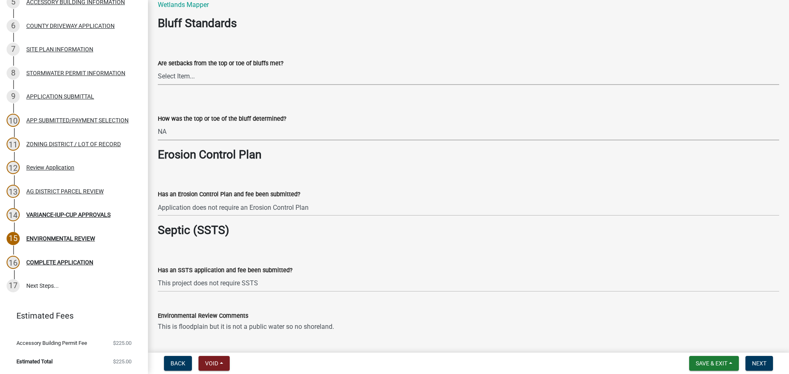
click at [233, 74] on select "Select Item... Yes No The proposal is not in the vicinity of a bluff" at bounding box center [469, 76] width 622 height 17
click at [158, 68] on select "Select Item... Yes No The proposal is not in the vicinity of a bluff" at bounding box center [469, 76] width 622 height 17
select select "92cce49e-9eda-4313-95a5-3dd445bd85bb"
click at [173, 135] on select "Select Item... A break in slope was visually observed A 50' line segment was us…" at bounding box center [469, 132] width 622 height 17
click at [158, 124] on select "Select Item... A break in slope was visually observed A 50' line segment was us…" at bounding box center [469, 132] width 622 height 17
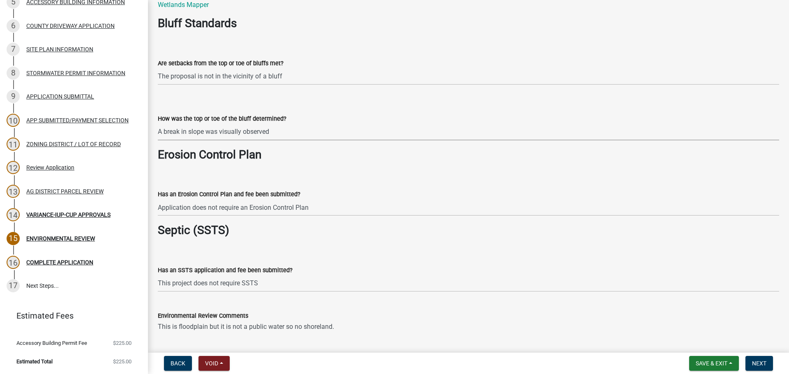
select select "8c70e245-dd90-46b4-bc6d-16ce3603621c"
click at [208, 79] on select "Select Item... Yes No The proposal is not in the vicinity of a bluff" at bounding box center [469, 76] width 622 height 17
click at [158, 68] on select "Select Item... Yes No The proposal is not in the vicinity of a bluff" at bounding box center [469, 76] width 622 height 17
select select "e7961d78-4f82-4ea0-a075-1f680d90960e"
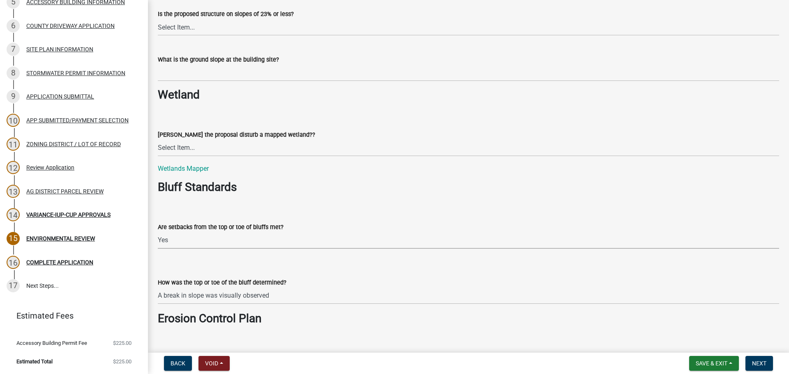
scroll to position [1027, 0]
click at [165, 147] on select "Select Item... Yes No N/A" at bounding box center [469, 148] width 622 height 17
click at [158, 140] on select "Select Item... Yes No N/A" at bounding box center [469, 148] width 622 height 17
select select "2304331d-9cc4-46bf-a9a7-ce5d509d7e3c"
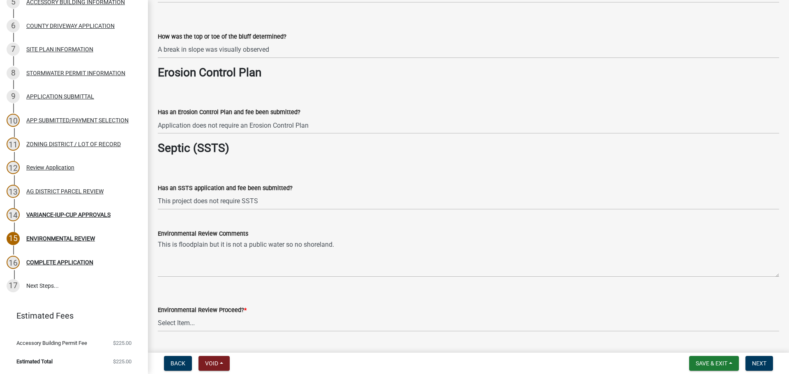
scroll to position [1356, 0]
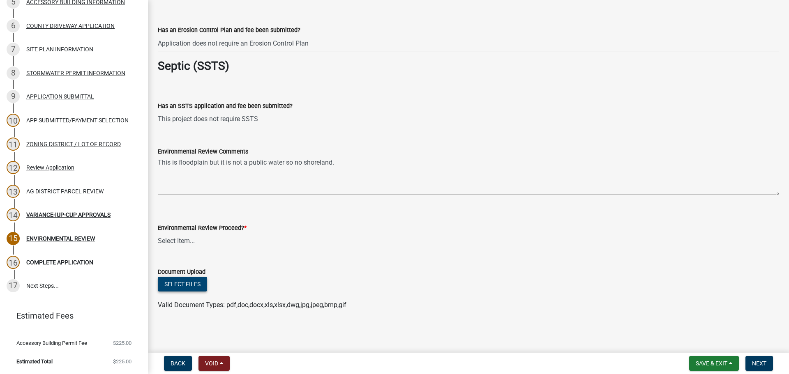
click at [186, 282] on button "Select files" at bounding box center [182, 284] width 49 height 15
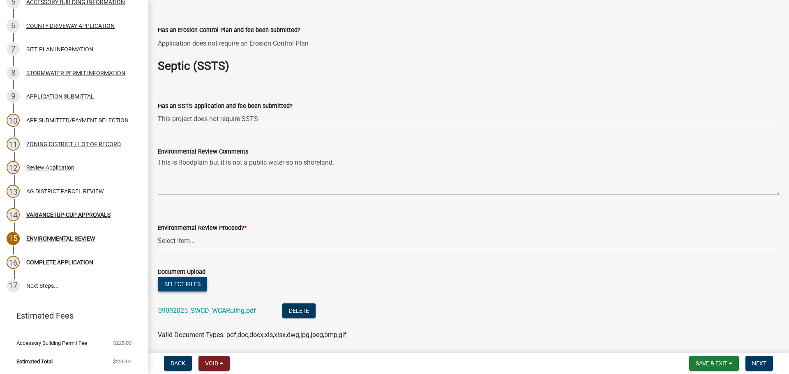
click at [193, 289] on button "Select files" at bounding box center [182, 284] width 49 height 15
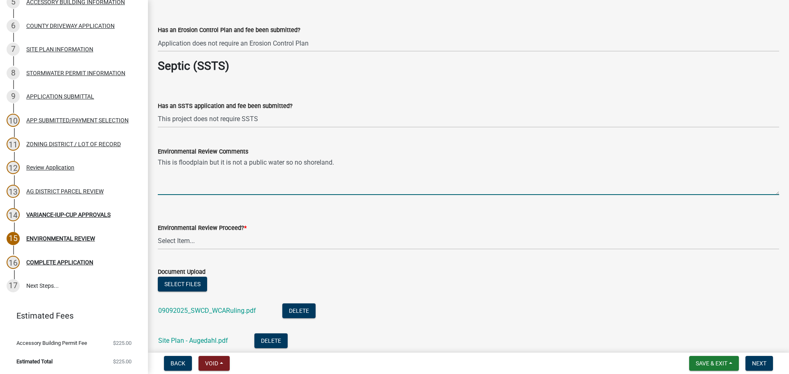
click at [350, 165] on textarea "This is floodplain but it is not a public water so no shoreland." at bounding box center [469, 176] width 622 height 39
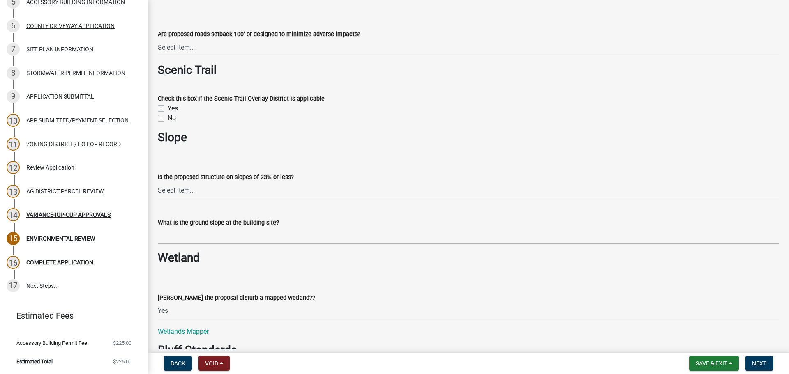
scroll to position [863, 0]
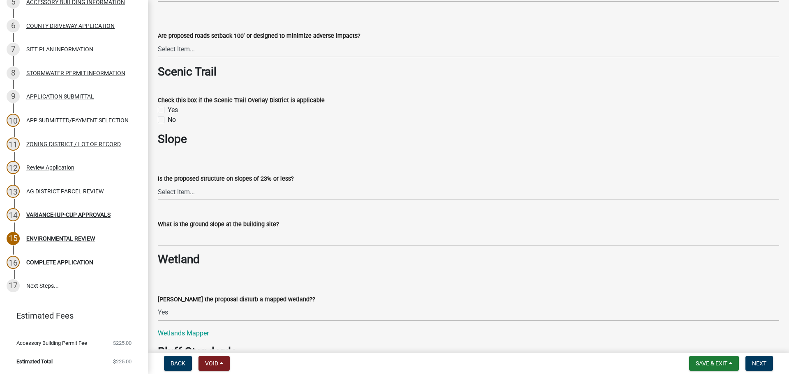
type textarea "This is floodplain but it is not a public water so no shoreland. [PERSON_NAME] …"
drag, startPoint x: 279, startPoint y: 199, endPoint x: 277, endPoint y: 187, distance: 12.0
click at [279, 197] on select "Select Item... Yes No" at bounding box center [469, 192] width 622 height 17
click at [158, 184] on select "Select Item... Yes No" at bounding box center [469, 192] width 622 height 17
select select "294fbb0f-ef92-492d-a55d-6ae48f2d4023"
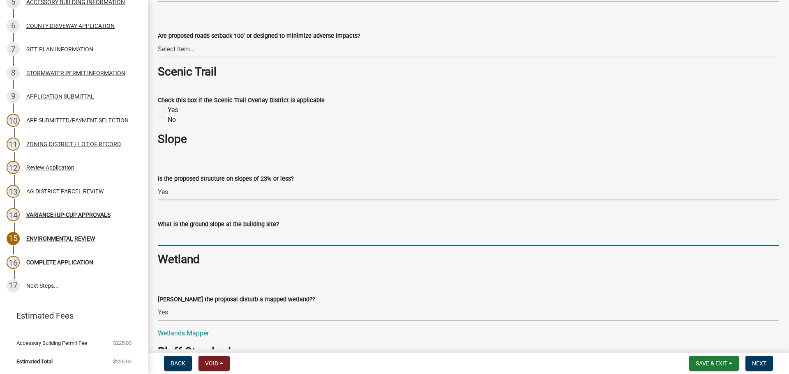
click at [255, 239] on input "What is the ground slope at the building site?" at bounding box center [469, 237] width 622 height 17
type input "< 8%"
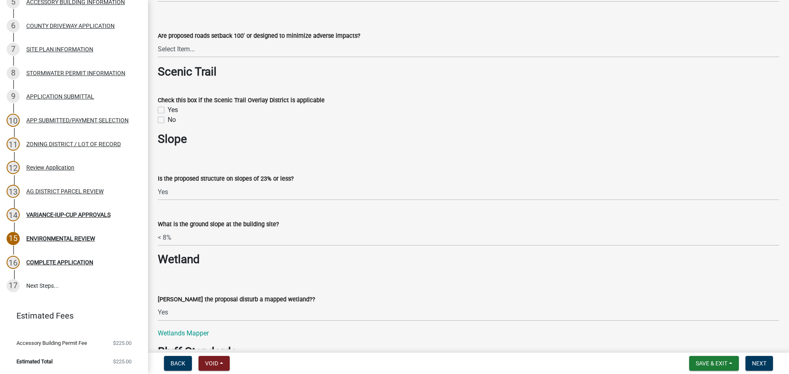
click at [158, 124] on div "No" at bounding box center [469, 120] width 622 height 10
click at [166, 121] on div "No" at bounding box center [469, 120] width 622 height 10
click at [166, 120] on div "No" at bounding box center [469, 120] width 622 height 10
click at [168, 122] on label "No" at bounding box center [172, 120] width 8 height 10
click at [168, 120] on input "No" at bounding box center [170, 117] width 5 height 5
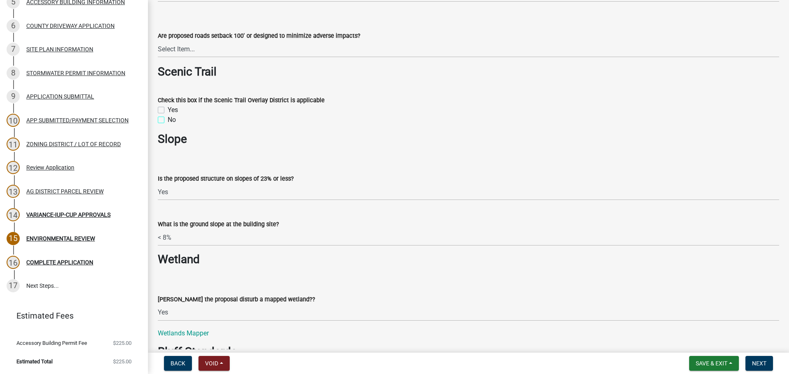
checkbox input "true"
checkbox input "false"
checkbox input "true"
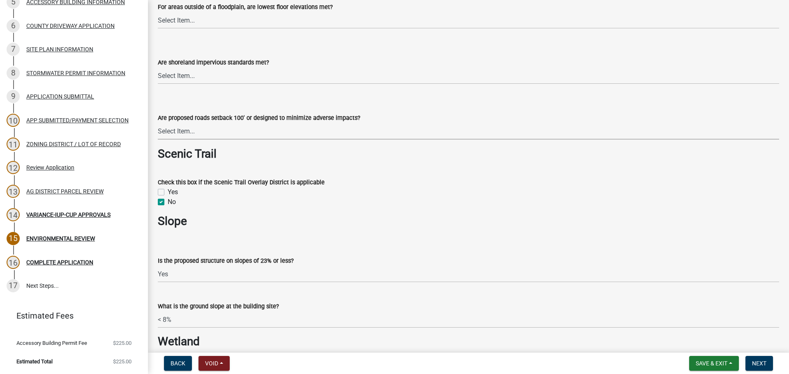
click at [240, 131] on select "Select Item... Setback 100' Designed to minimize adverse impacts Standard not m…" at bounding box center [469, 131] width 622 height 17
click at [256, 308] on label "What is the ground slope at the building site?" at bounding box center [218, 307] width 121 height 6
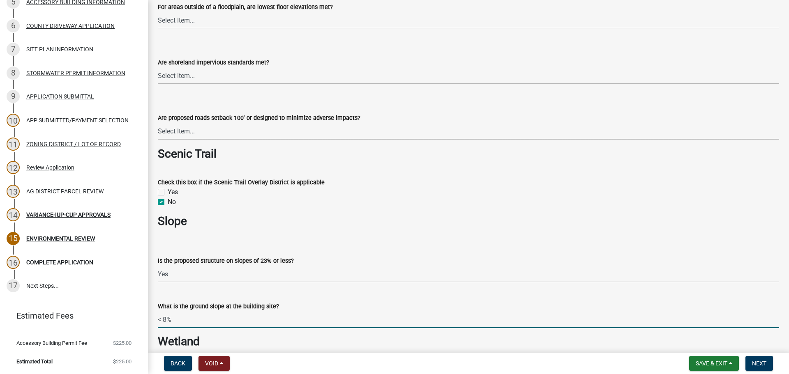
click at [256, 312] on input "< 8%" at bounding box center [469, 320] width 622 height 17
click at [255, 314] on input "< 8%" at bounding box center [469, 320] width 622 height 17
click at [171, 322] on input "< 8%" at bounding box center [469, 320] width 622 height 17
type input "< 12%"
click at [309, 242] on div "Is the proposed structure on slopes of 23% or less? Select Item... Yes No" at bounding box center [469, 259] width 622 height 48
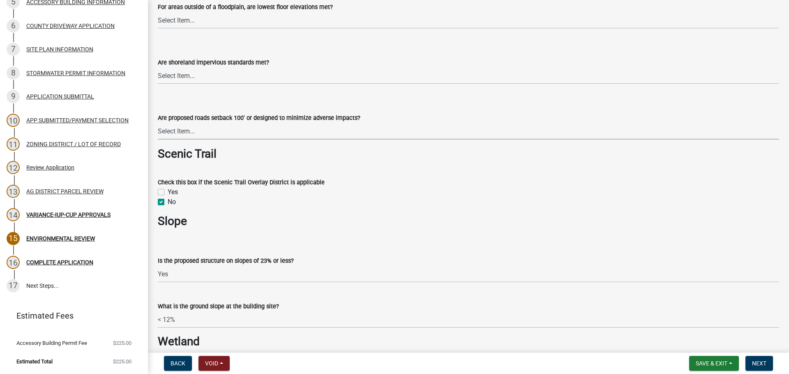
click at [310, 133] on select "Select Item... Setback 100' Designed to minimize adverse impacts Standard not m…" at bounding box center [469, 131] width 622 height 17
drag, startPoint x: 311, startPoint y: 224, endPoint x: 335, endPoint y: 224, distance: 23.9
click at [311, 224] on h3 "Slope" at bounding box center [469, 222] width 622 height 14
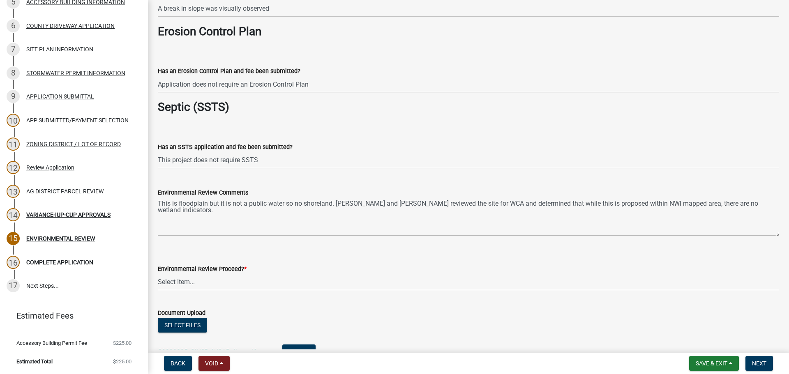
scroll to position [1416, 0]
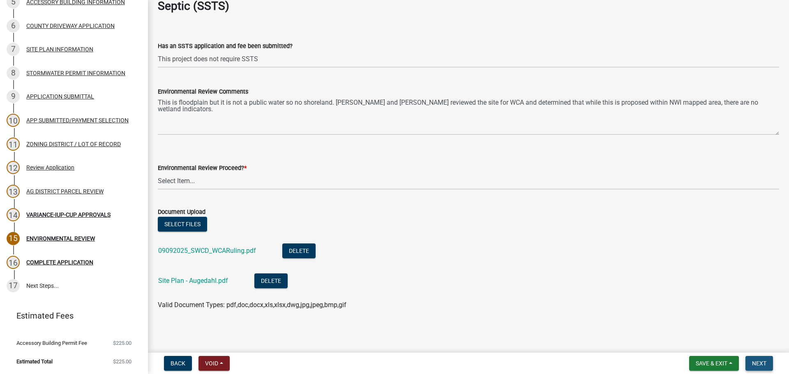
click at [761, 366] on span "Next" at bounding box center [759, 363] width 14 height 7
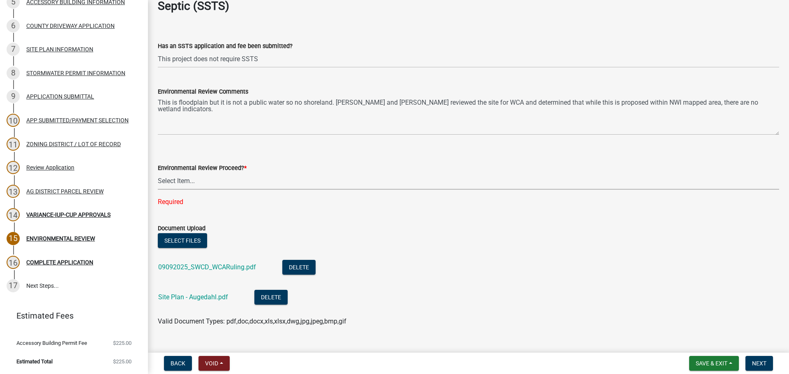
click at [171, 189] on select "Select Item... Proceed with review Deny permit at this time" at bounding box center [469, 181] width 622 height 17
click at [158, 173] on select "Select Item... Proceed with review Deny permit at this time" at bounding box center [469, 181] width 622 height 17
select select "c55ed237-4e75-4d9e-9e6e-534c544ae652"
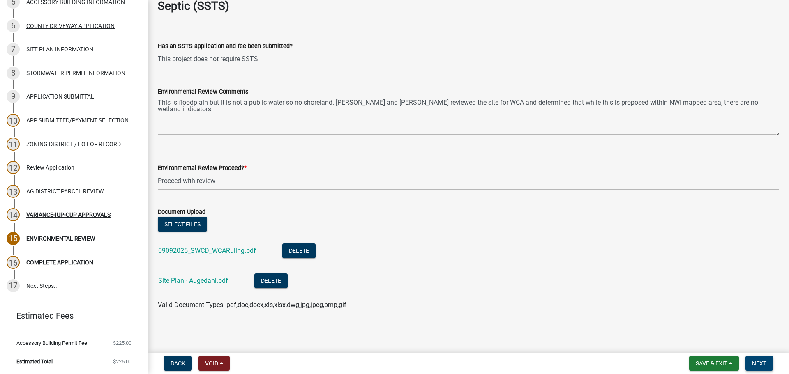
click at [762, 364] on span "Next" at bounding box center [759, 363] width 14 height 7
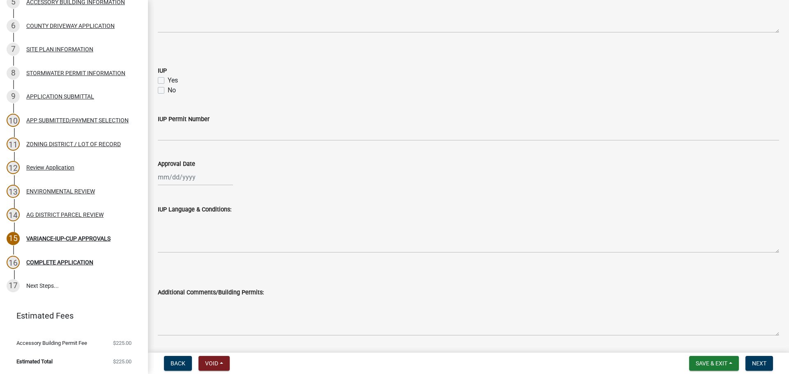
scroll to position [469, 0]
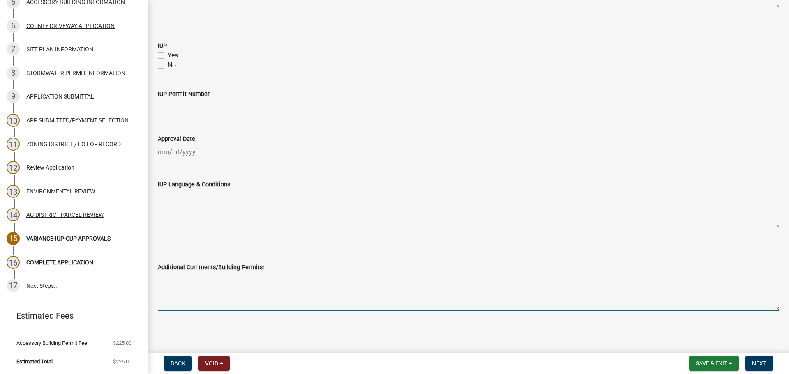
click at [303, 283] on textarea "Additional Comments/Building Permits:" at bounding box center [469, 292] width 622 height 39
type textarea "Vacant parcel"
click at [763, 369] on button "Next" at bounding box center [760, 363] width 28 height 15
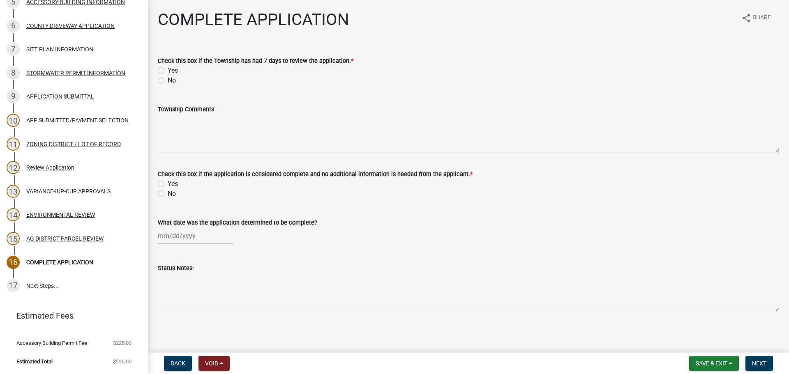
click at [163, 75] on div "Yes" at bounding box center [469, 71] width 622 height 10
click at [168, 71] on label "Yes" at bounding box center [173, 71] width 10 height 10
click at [168, 71] on input "Yes" at bounding box center [170, 68] width 5 height 5
radio input "true"
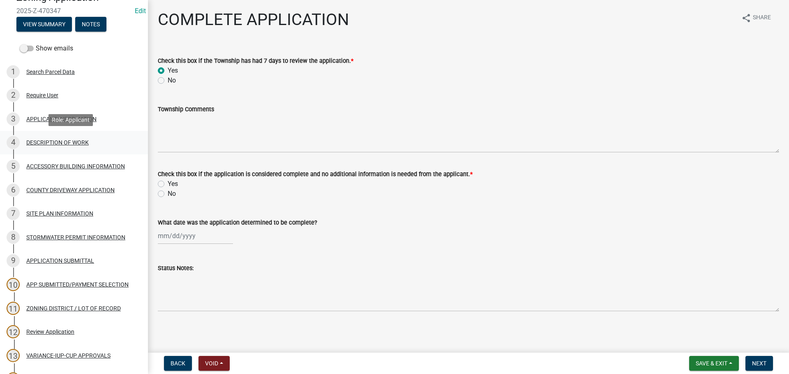
click at [68, 147] on div "4 DESCRIPTION OF WORK" at bounding box center [71, 142] width 128 height 13
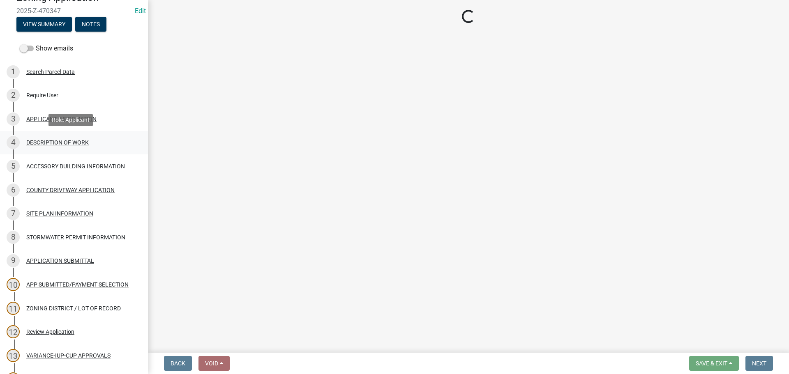
select select "d5c4c3d5-0e01-416f-8471-05b912159bd9"
select select "6fa3780f-5db1-4692-8b38-e5e5a086efc1"
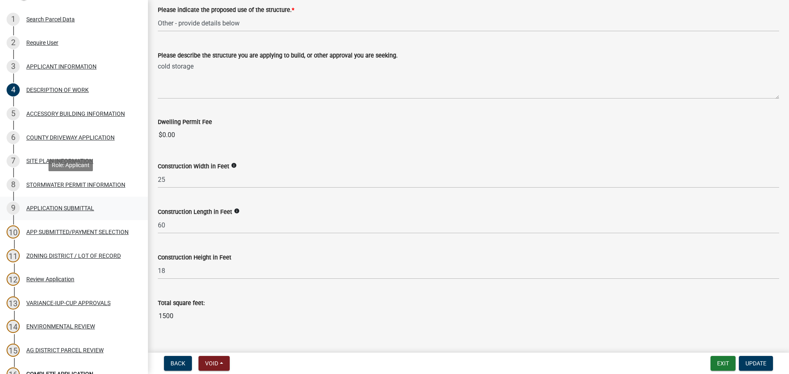
scroll to position [221, 0]
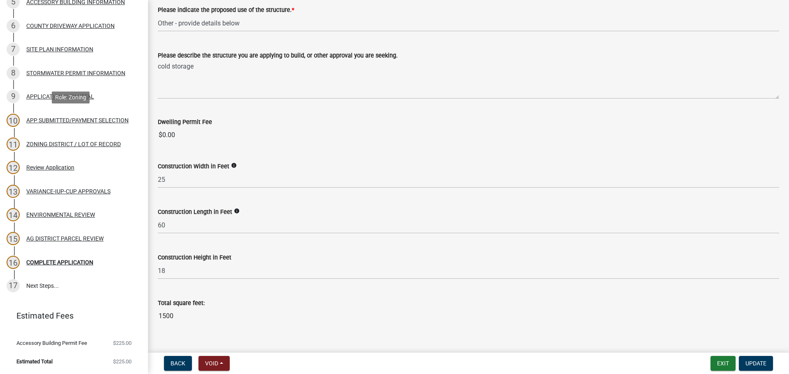
click at [69, 97] on div "APPLICATION SUBMITTAL" at bounding box center [60, 97] width 68 height 6
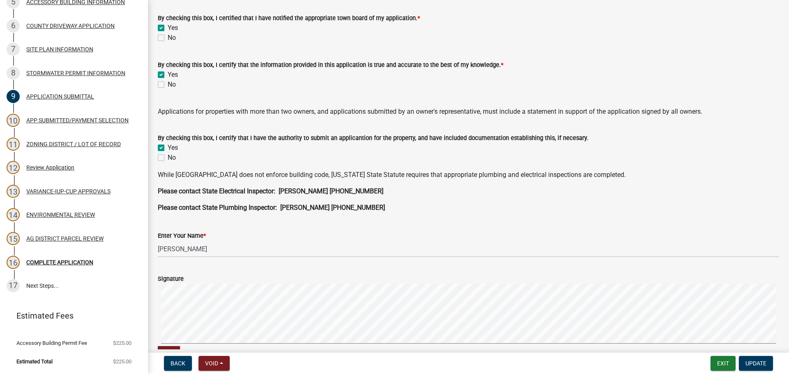
scroll to position [164, 0]
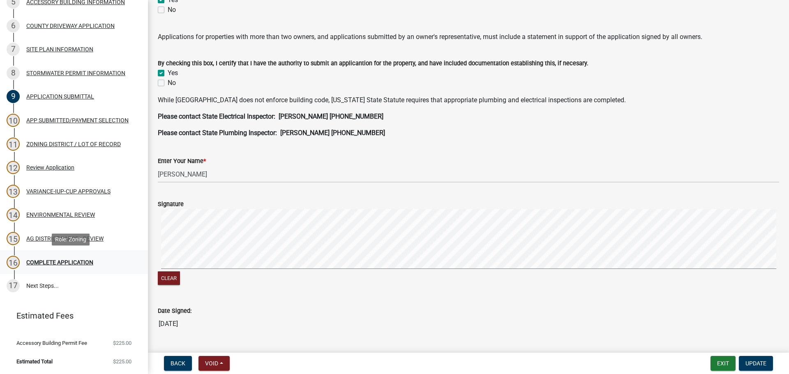
click at [62, 266] on div "16 COMPLETE APPLICATION" at bounding box center [71, 262] width 128 height 13
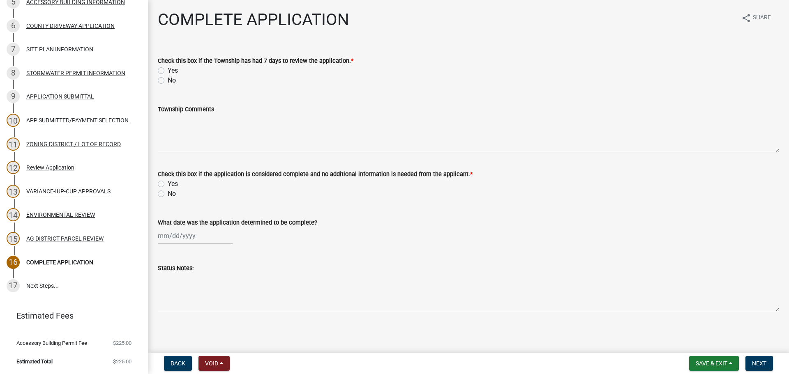
click at [177, 70] on label "Yes" at bounding box center [173, 71] width 10 height 10
click at [173, 70] on input "Yes" at bounding box center [170, 68] width 5 height 5
radio input "true"
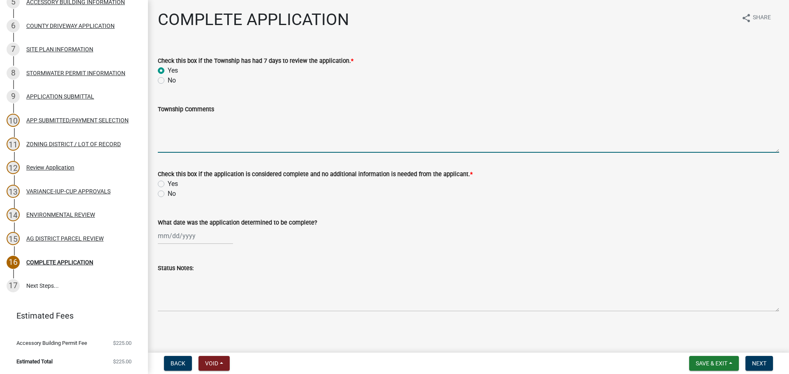
click at [191, 132] on textarea "Township Comments" at bounding box center [469, 133] width 622 height 39
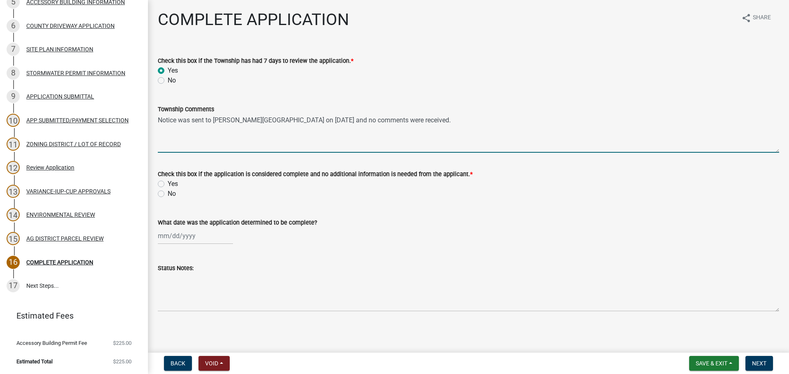
type textarea "Notice was sent to [PERSON_NAME][GEOGRAPHIC_DATA] on [DATE] and no comments wer…"
click at [238, 182] on div "Yes" at bounding box center [469, 184] width 622 height 10
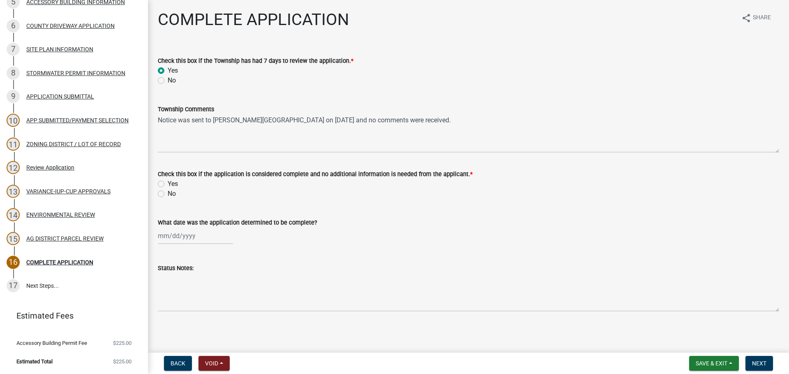
click at [170, 183] on label "Yes" at bounding box center [173, 184] width 10 height 10
click at [170, 183] on input "Yes" at bounding box center [170, 181] width 5 height 5
radio input "true"
click at [166, 236] on div at bounding box center [195, 235] width 75 height 17
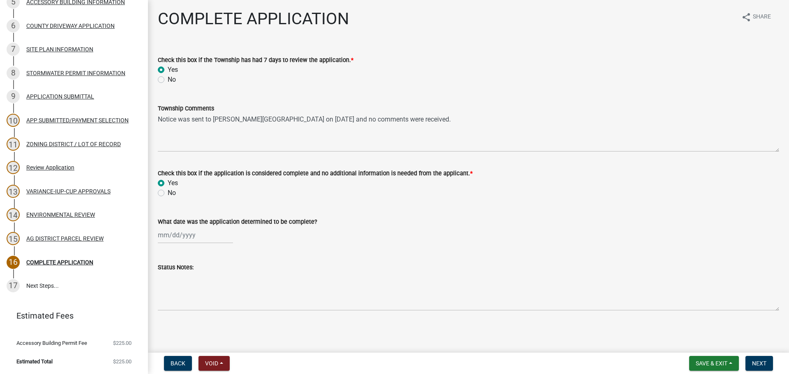
select select "9"
select select "2025"
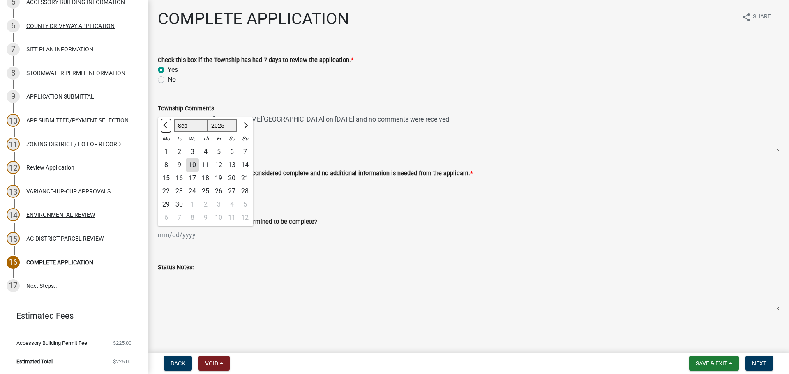
click at [165, 127] on span "Previous month" at bounding box center [166, 125] width 6 height 6
select select "8"
click at [205, 208] on div "28" at bounding box center [205, 204] width 13 height 13
type input "[DATE]"
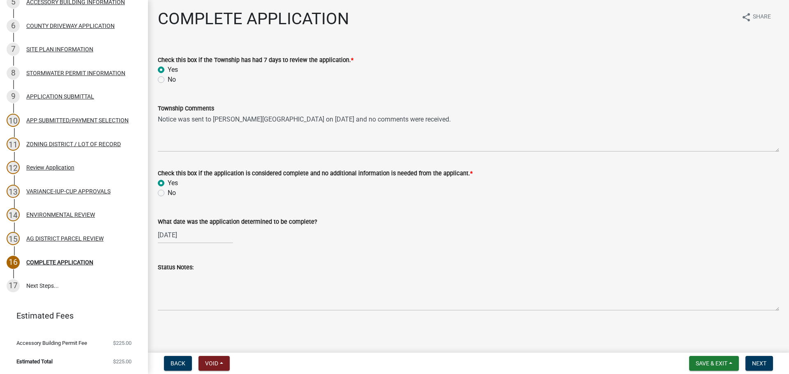
click at [293, 209] on div "What date was the application determined to be complete? [DATE]" at bounding box center [469, 225] width 622 height 38
click at [762, 370] on button "Next" at bounding box center [760, 363] width 28 height 15
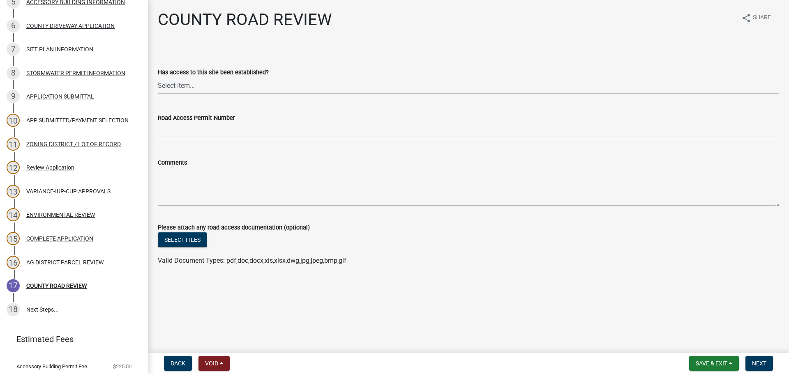
scroll to position [244, 0]
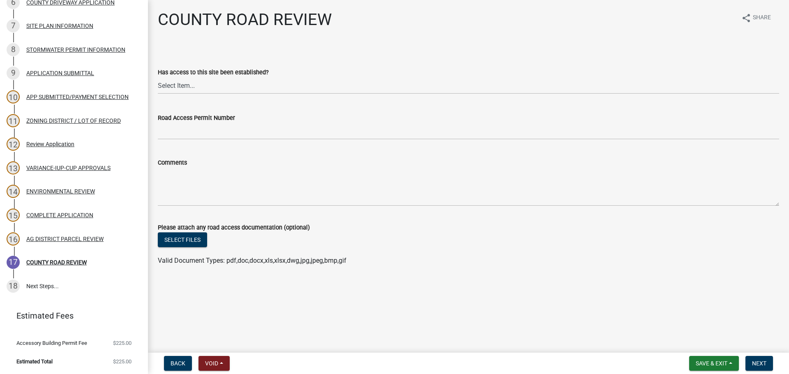
drag, startPoint x: 464, startPoint y: 29, endPoint x: 471, endPoint y: 29, distance: 6.2
click at [464, 29] on div "COUNTY ROAD REVIEW share Share" at bounding box center [469, 23] width 622 height 26
click at [405, 277] on div "COUNTY ROAD REVIEW share Share Has access to this site been established? Select…" at bounding box center [469, 145] width 634 height 271
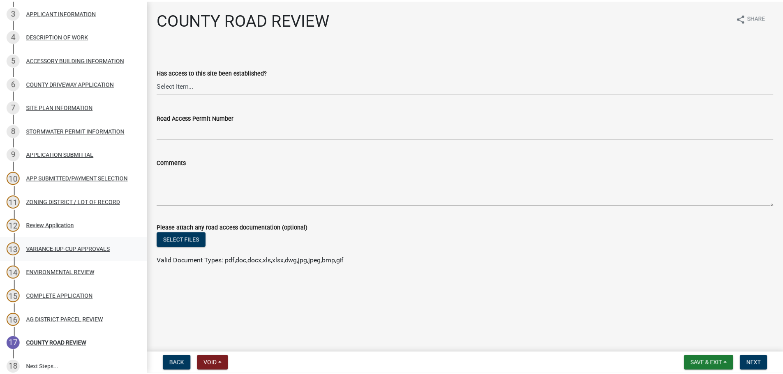
scroll to position [162, 0]
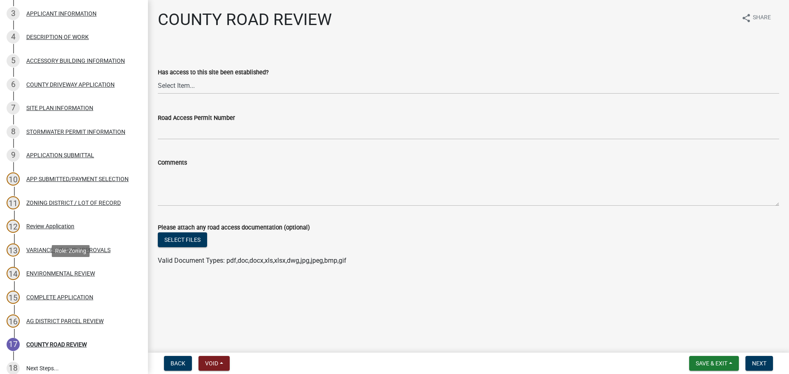
click at [82, 277] on div "14 ENVIRONMENTAL REVIEW" at bounding box center [71, 273] width 128 height 13
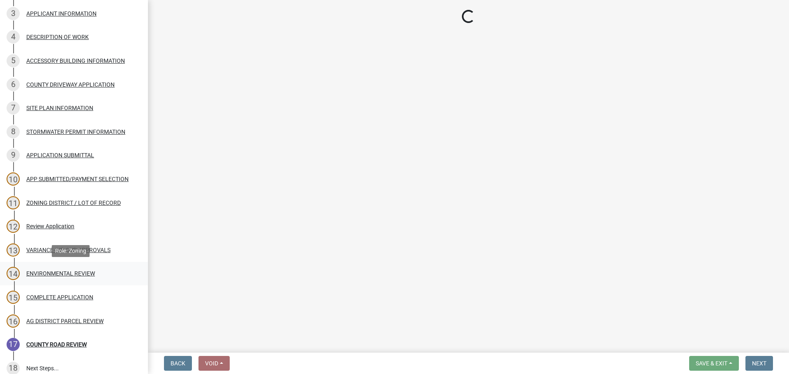
select select "9a1932d2-d115-417f-b034-646df085a164"
select select "2ea08b90-504d-4eb7-a8cb-c132f09b7b19"
select select "1d7e6482-2af7-4242-81a2-9aefc54aa9aa"
select select "63298e81-b485-4ec2-add0-5a57395b5ac5"
select select "fa0c1678-a57f-4d2d-8bc5-b8401fa3fa3b"
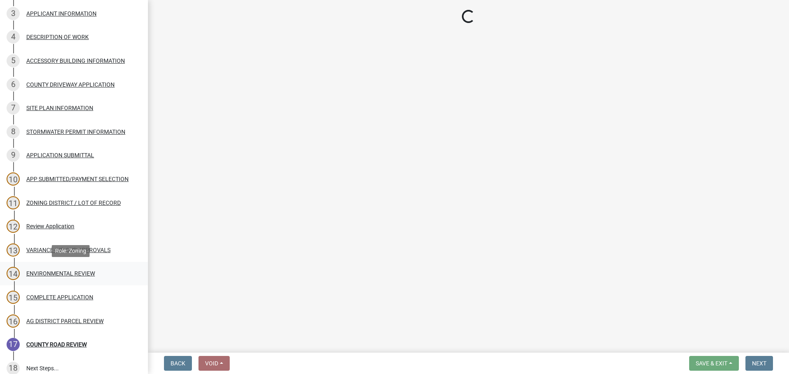
select select "8e0a01f6-ccf1-46e0-a05b-186ef6c8a445"
select select "294fbb0f-ef92-492d-a55d-6ae48f2d4023"
select select "2304331d-9cc4-46bf-a9a7-ce5d509d7e3c"
select select "e7961d78-4f82-4ea0-a075-1f680d90960e"
select select "8c70e245-dd90-46b4-bc6d-16ce3603621c"
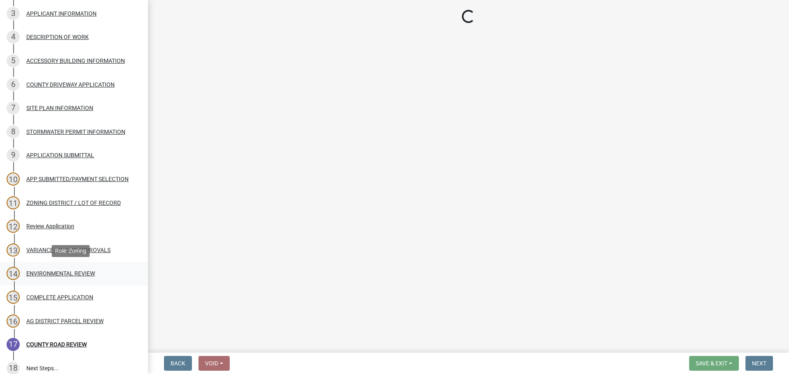
select select "c0fe89da-e6be-4440-b09b-6bf401eca5d4"
select select "cc045de0-ead4-414c-a886-12e51f2bc4aa"
select select "c55ed237-4e75-4d9e-9e6e-534c544ae652"
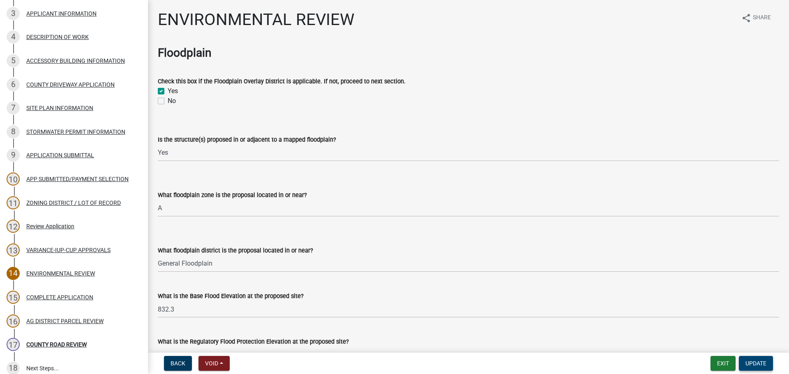
click at [762, 363] on span "Update" at bounding box center [756, 363] width 21 height 7
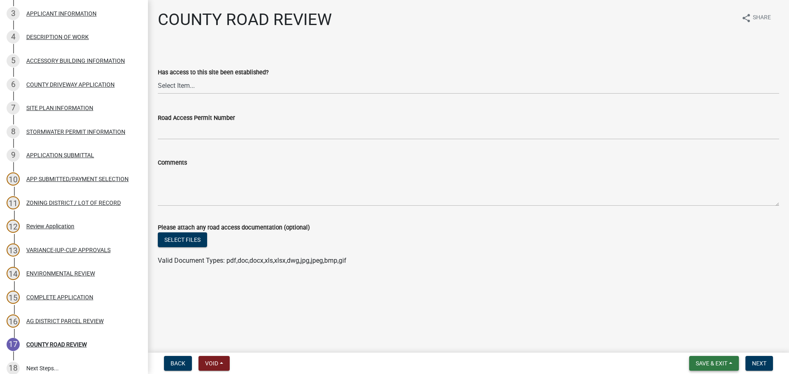
click at [728, 366] on button "Save & Exit" at bounding box center [714, 363] width 50 height 15
click at [722, 346] on button "Save & Exit" at bounding box center [706, 343] width 66 height 20
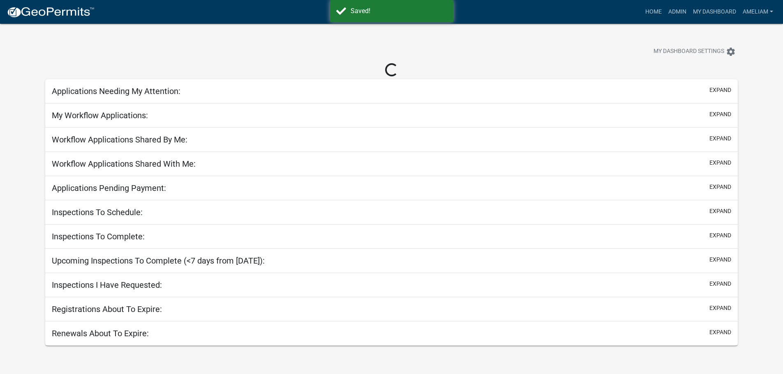
select select "3: 100"
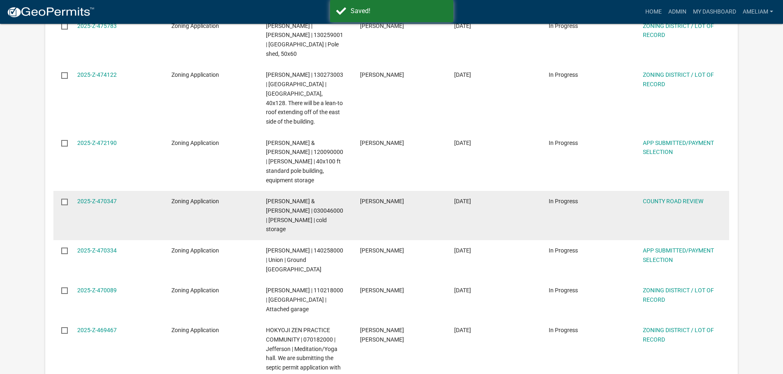
scroll to position [575, 0]
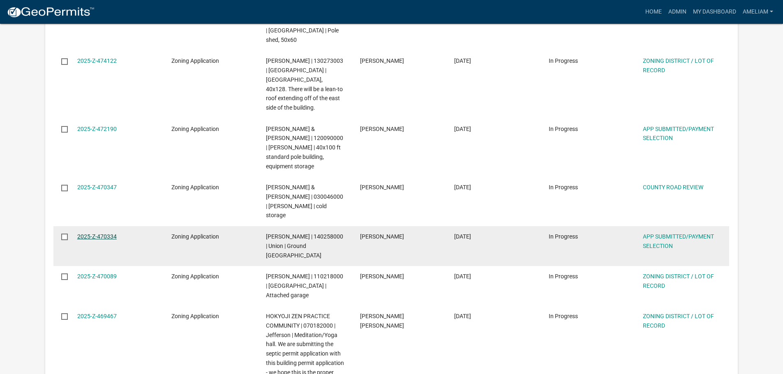
click at [110, 233] on link "2025-Z-470334" at bounding box center [96, 236] width 39 height 7
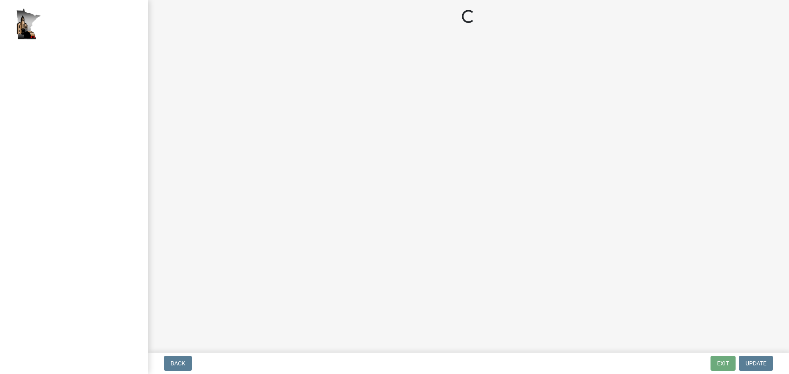
select select "2: 1"
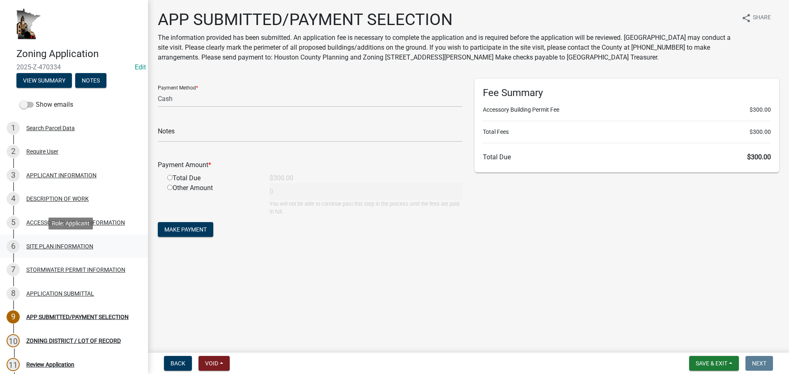
click at [85, 246] on div "SITE PLAN INFORMATION" at bounding box center [59, 247] width 67 height 6
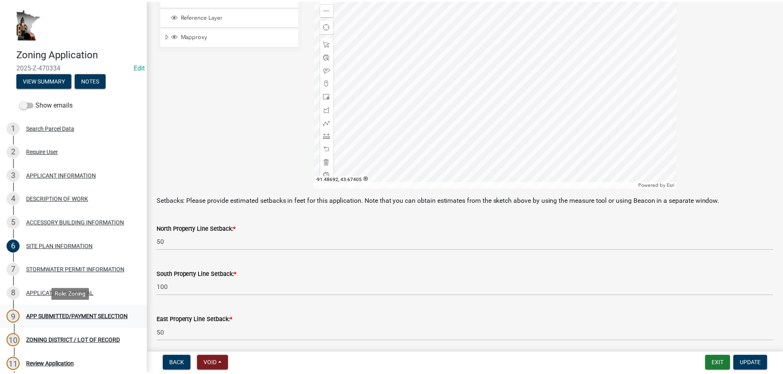
scroll to position [102, 0]
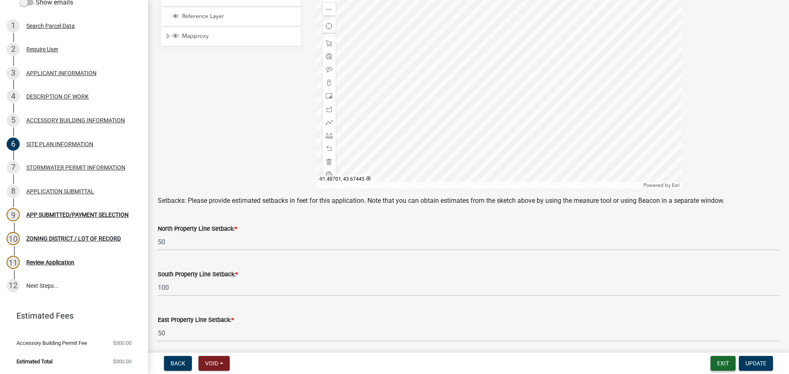
click at [728, 367] on button "Exit" at bounding box center [723, 363] width 25 height 15
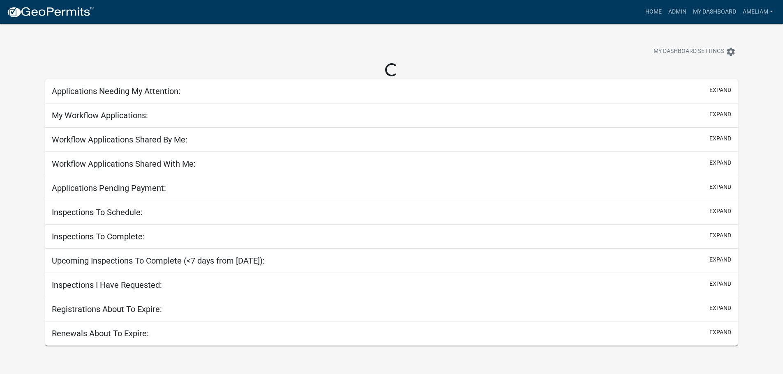
select select "3: 100"
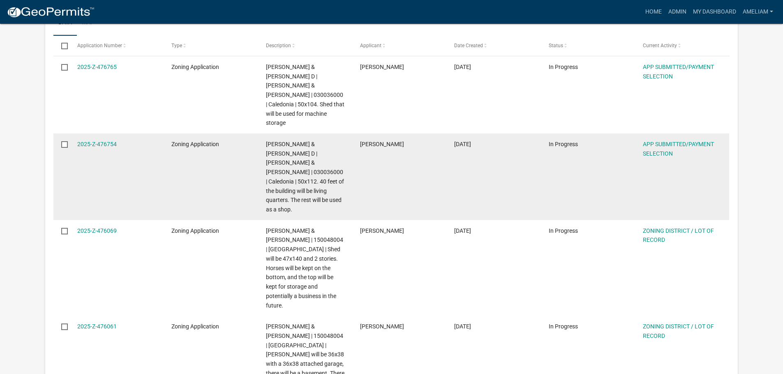
scroll to position [329, 0]
